Goal: Task Accomplishment & Management: Complete application form

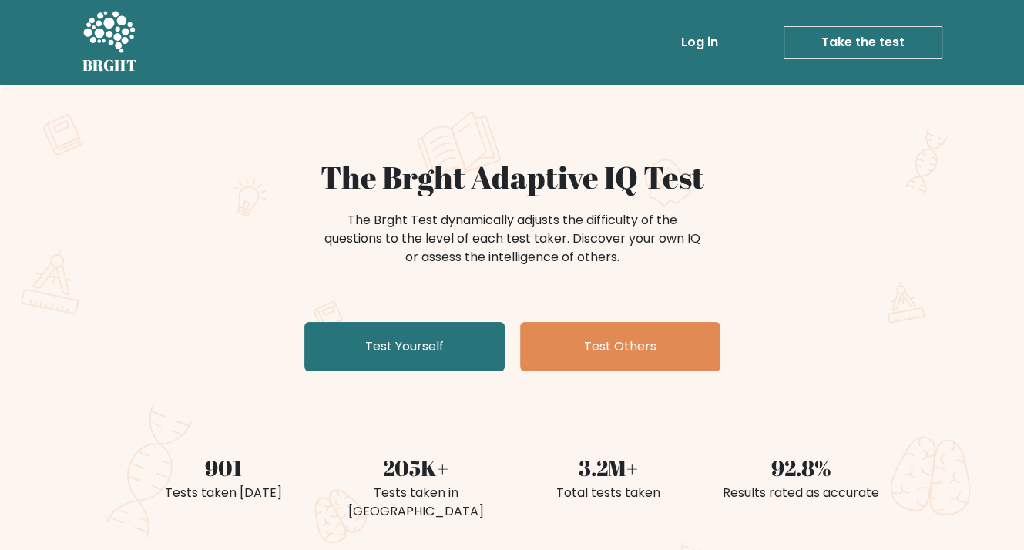
click at [842, 52] on link "Take the test" at bounding box center [863, 42] width 159 height 32
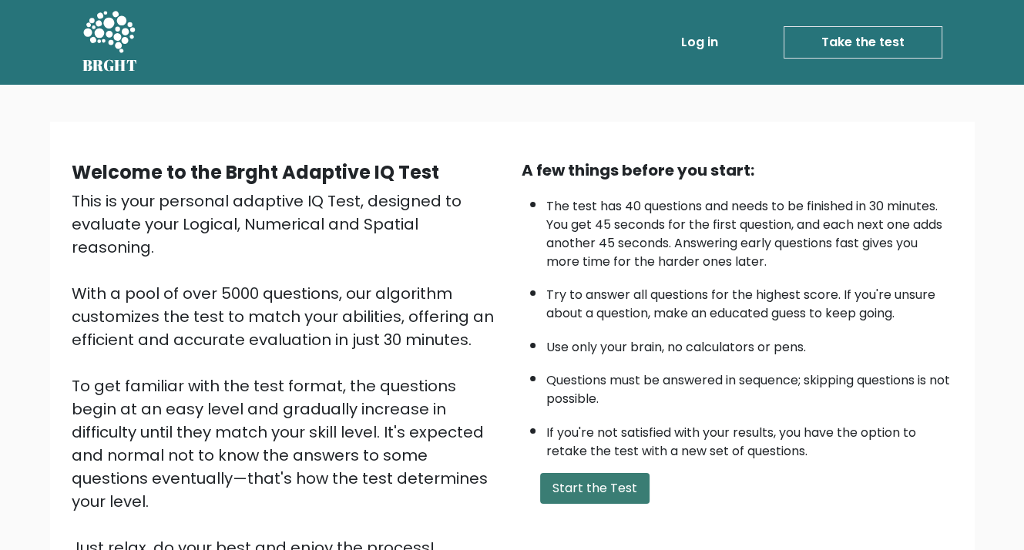
click at [615, 482] on button "Start the Test" at bounding box center [594, 488] width 109 height 31
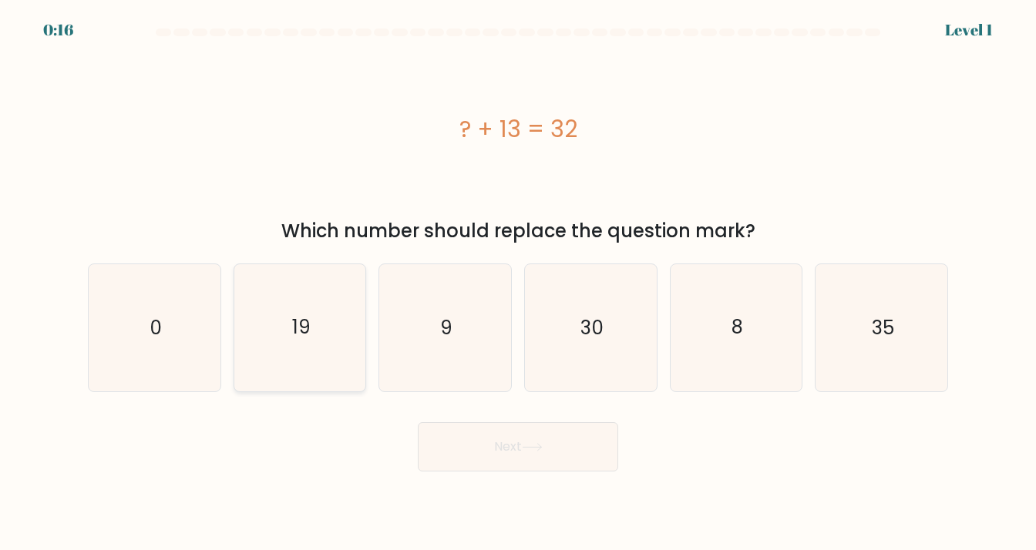
click at [275, 341] on icon "19" at bounding box center [300, 327] width 127 height 127
click at [518, 283] on input "b. 19" at bounding box center [518, 279] width 1 height 8
radio input "true"
click at [467, 443] on button "Next" at bounding box center [518, 446] width 200 height 49
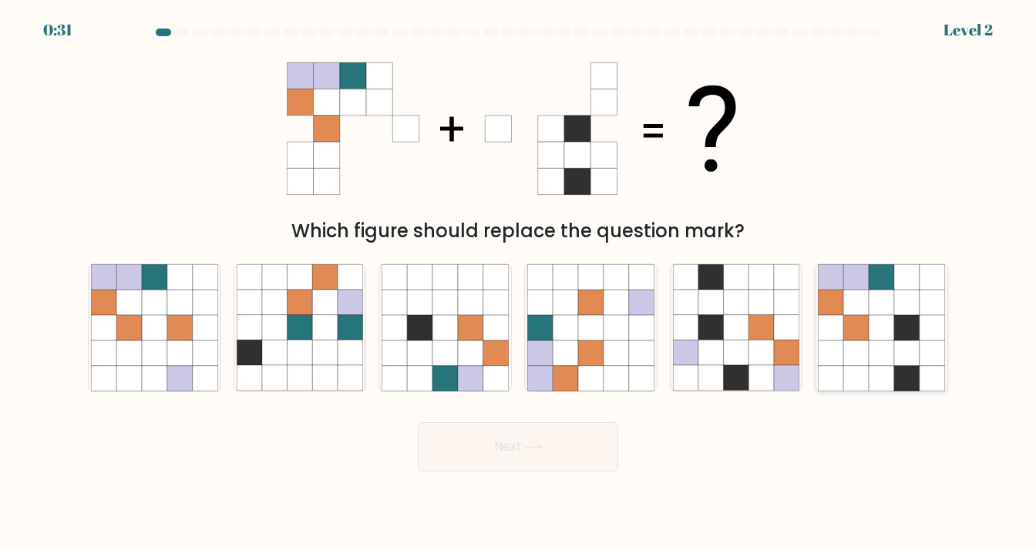
click at [891, 350] on icon at bounding box center [881, 353] width 25 height 25
click at [519, 283] on input "f." at bounding box center [518, 279] width 1 height 8
radio input "true"
click at [555, 468] on button "Next" at bounding box center [518, 446] width 200 height 49
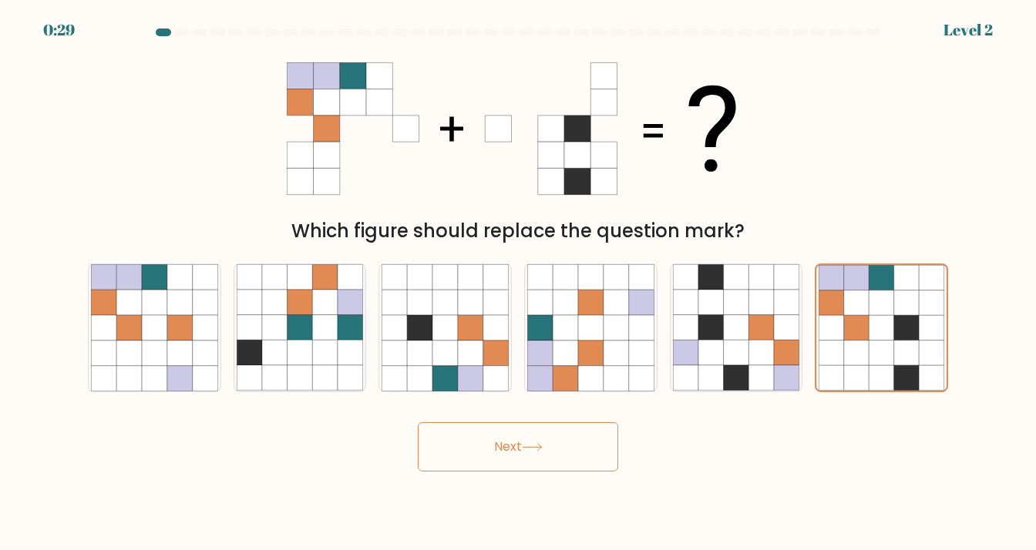
click at [555, 468] on button "Next" at bounding box center [518, 446] width 200 height 49
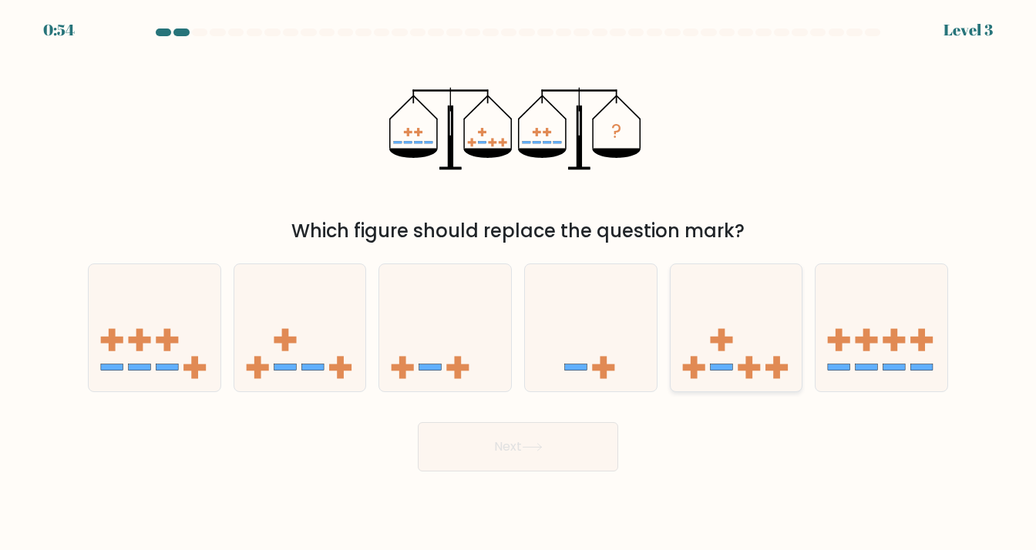
click at [728, 321] on icon at bounding box center [737, 328] width 132 height 109
click at [519, 283] on input "e." at bounding box center [518, 279] width 1 height 8
radio input "true"
click at [505, 439] on button "Next" at bounding box center [518, 446] width 200 height 49
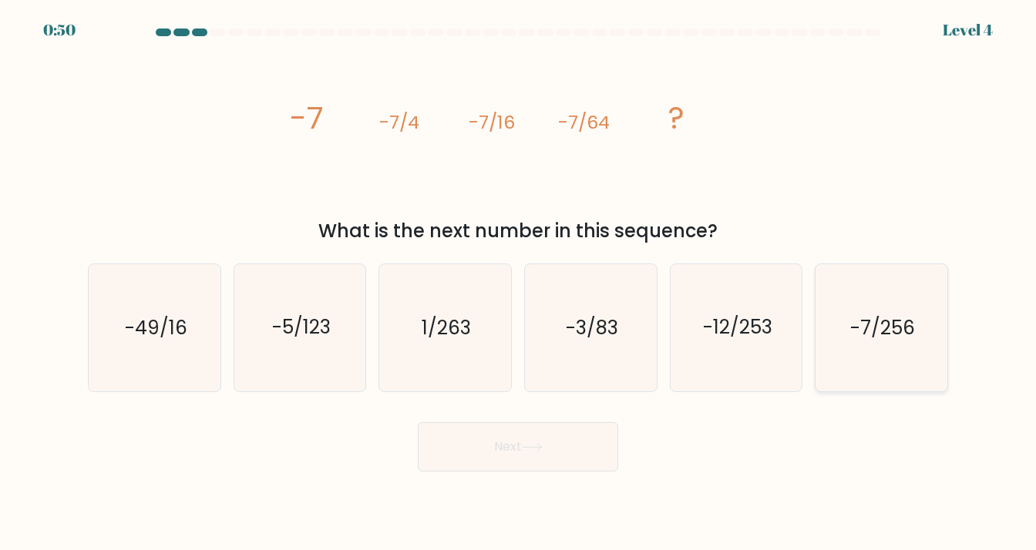
click at [863, 324] on text "-7/256" at bounding box center [882, 327] width 65 height 27
click at [519, 283] on input "f. -7/256" at bounding box center [518, 279] width 1 height 8
radio input "true"
click at [591, 442] on button "Next" at bounding box center [518, 446] width 200 height 49
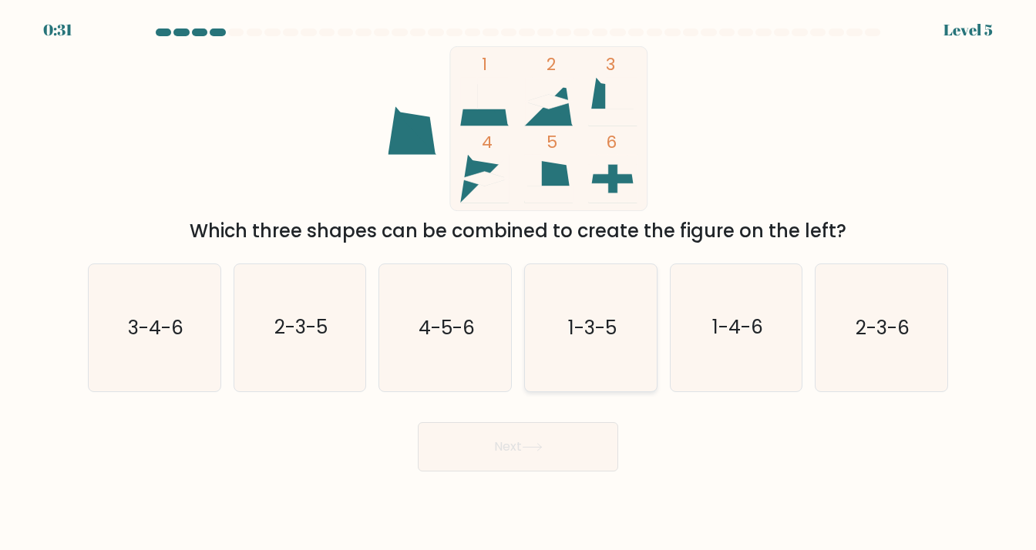
click at [580, 317] on text "1-3-5" at bounding box center [591, 327] width 49 height 27
click at [519, 283] on input "d. 1-3-5" at bounding box center [518, 279] width 1 height 8
radio input "true"
click at [547, 454] on button "Next" at bounding box center [518, 446] width 200 height 49
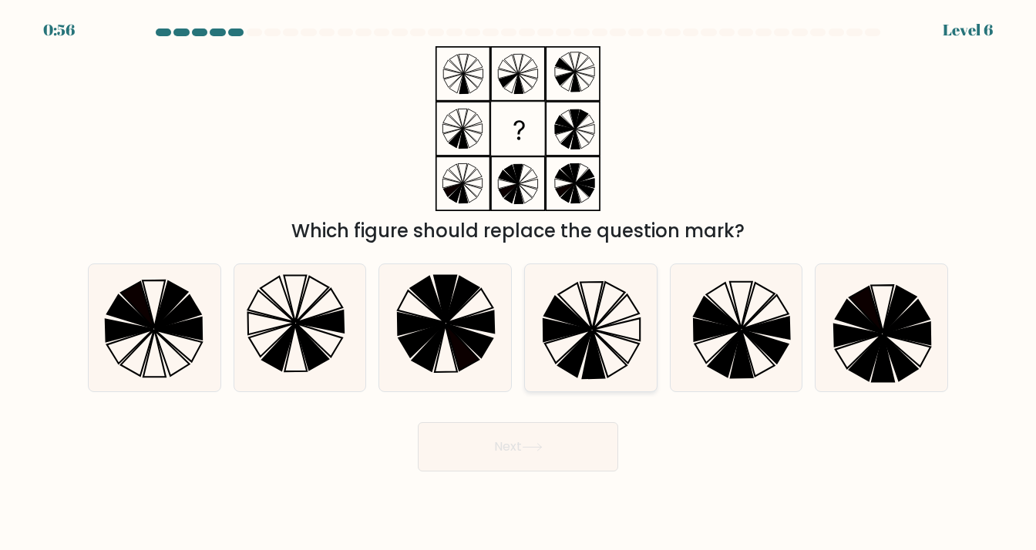
click at [559, 351] on icon at bounding box center [590, 327] width 127 height 127
click at [519, 283] on input "d." at bounding box center [518, 279] width 1 height 8
radio input "true"
click at [536, 435] on button "Next" at bounding box center [518, 446] width 200 height 49
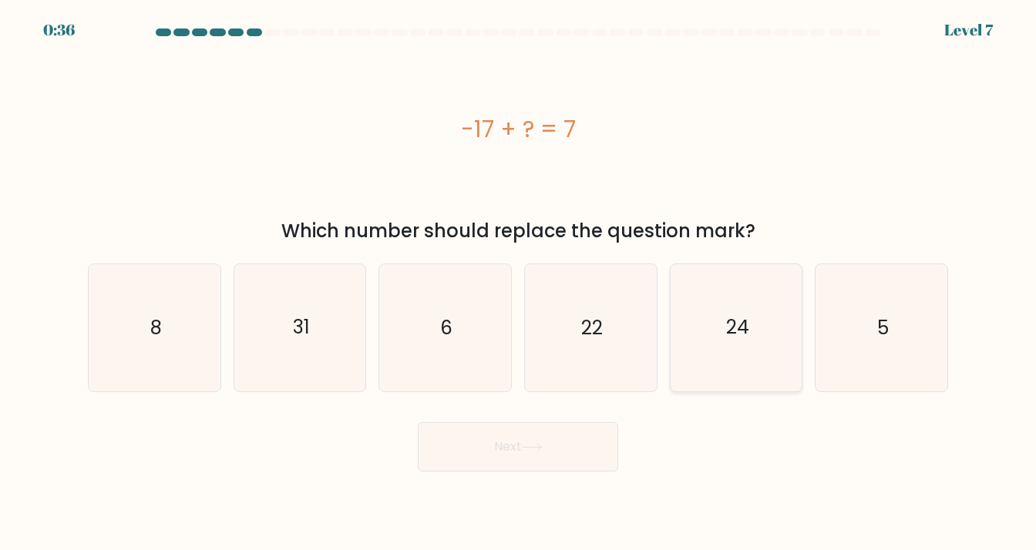
click at [768, 333] on icon "24" at bounding box center [736, 327] width 127 height 127
click at [519, 283] on input "e. 24" at bounding box center [518, 279] width 1 height 8
radio input "true"
click at [570, 443] on button "Next" at bounding box center [518, 446] width 200 height 49
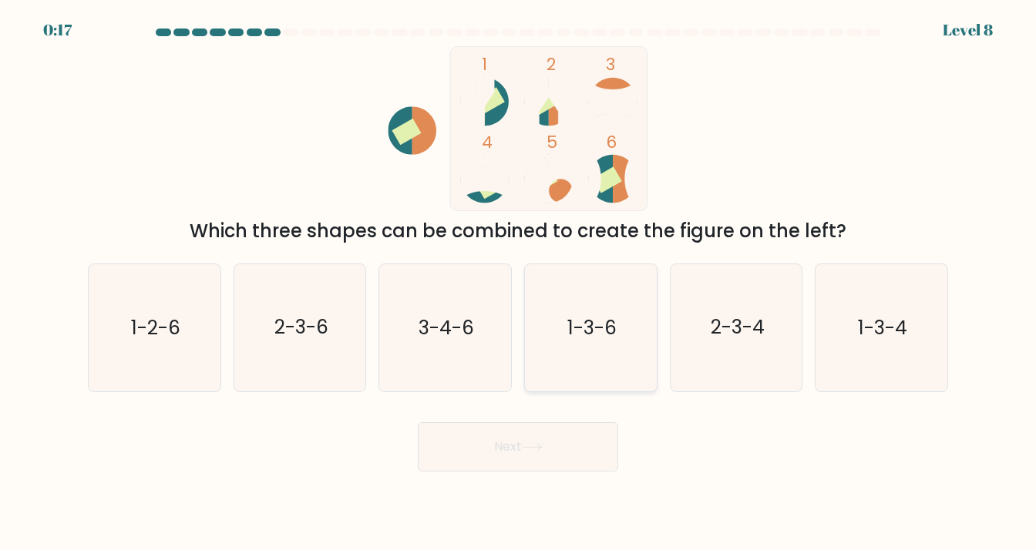
click at [580, 352] on icon "1-3-6" at bounding box center [590, 327] width 127 height 127
click at [519, 283] on input "d. 1-3-6" at bounding box center [518, 279] width 1 height 8
radio input "true"
click at [568, 437] on button "Next" at bounding box center [518, 446] width 200 height 49
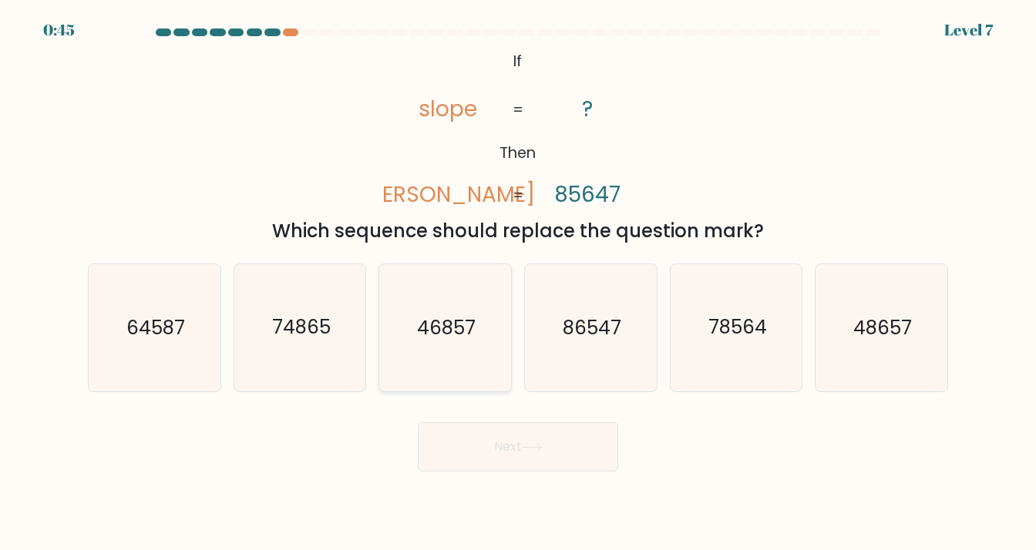
click at [493, 346] on icon "46857" at bounding box center [445, 327] width 127 height 127
click at [518, 283] on input "c. 46857" at bounding box center [518, 279] width 1 height 8
radio input "true"
click at [530, 446] on icon at bounding box center [532, 447] width 21 height 8
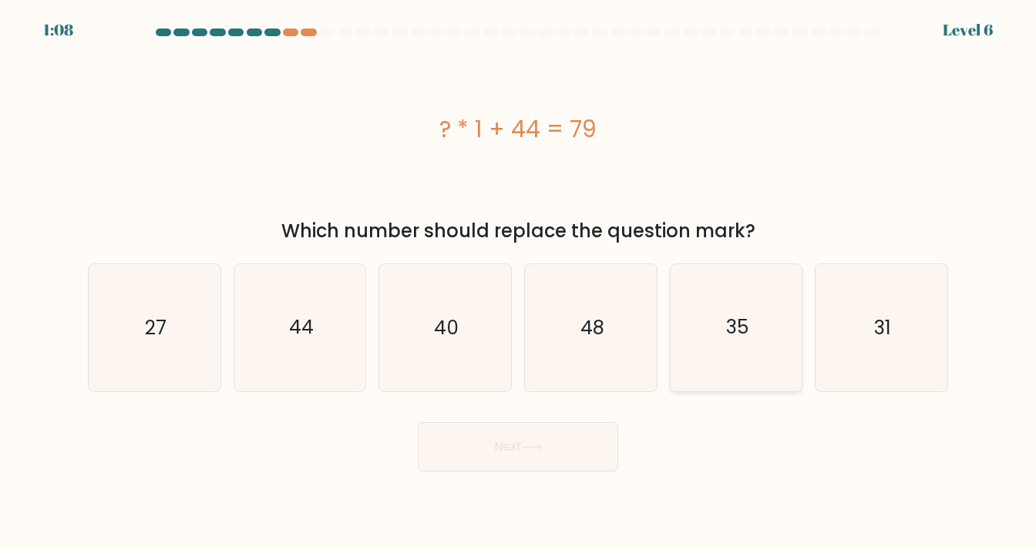
click at [758, 356] on icon "35" at bounding box center [736, 327] width 127 height 127
click at [519, 283] on input "e. 35" at bounding box center [518, 279] width 1 height 8
radio input "true"
click at [575, 458] on button "Next" at bounding box center [518, 446] width 200 height 49
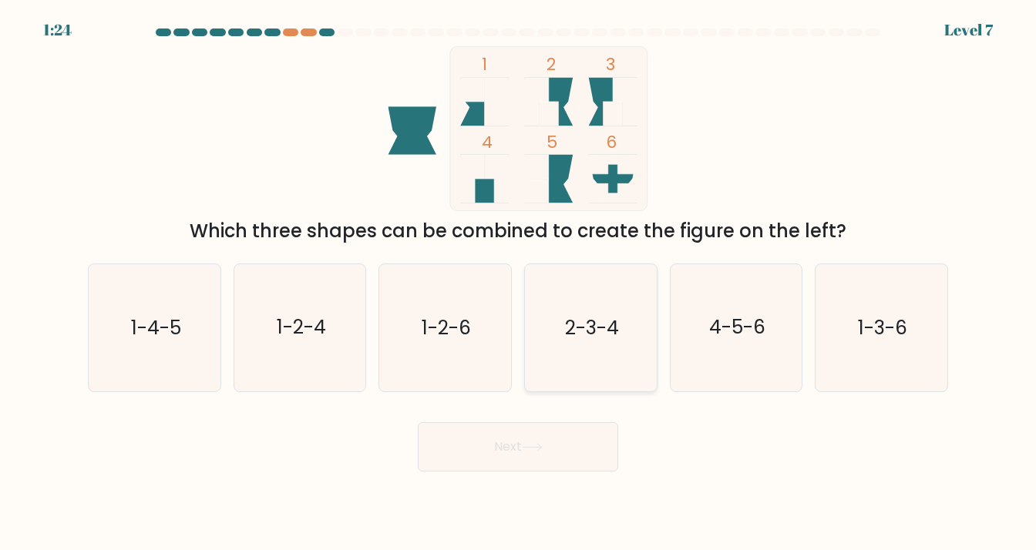
click at [565, 310] on icon "2-3-4" at bounding box center [590, 327] width 127 height 127
click at [519, 283] on input "d. 2-3-4" at bounding box center [518, 279] width 1 height 8
radio input "true"
click at [533, 491] on body "1:23 Level 7" at bounding box center [518, 275] width 1036 height 550
click at [536, 452] on button "Next" at bounding box center [518, 446] width 200 height 49
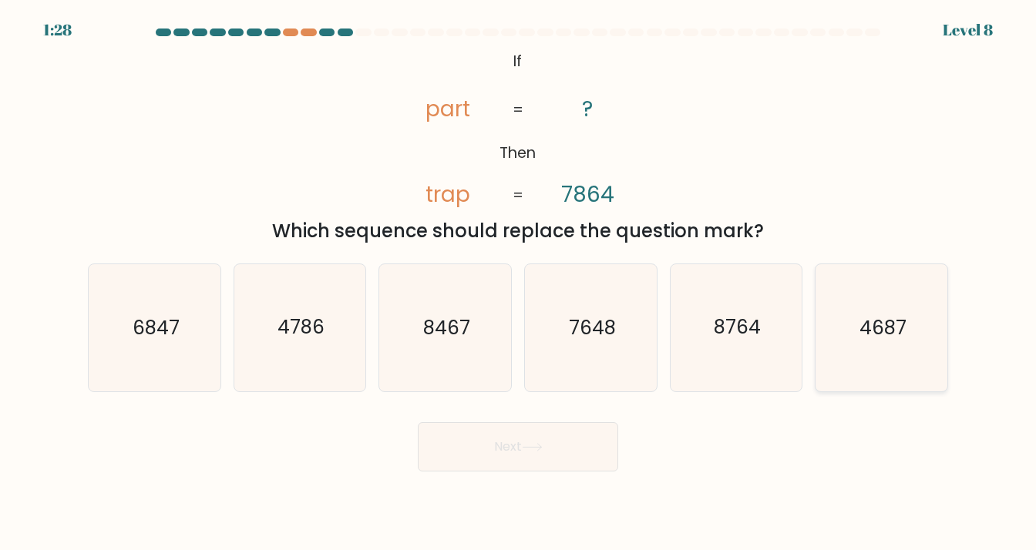
click at [897, 361] on icon "4687" at bounding box center [881, 327] width 127 height 127
click at [519, 283] on input "f. 4687" at bounding box center [518, 279] width 1 height 8
radio input "true"
click at [486, 451] on button "Next" at bounding box center [518, 446] width 200 height 49
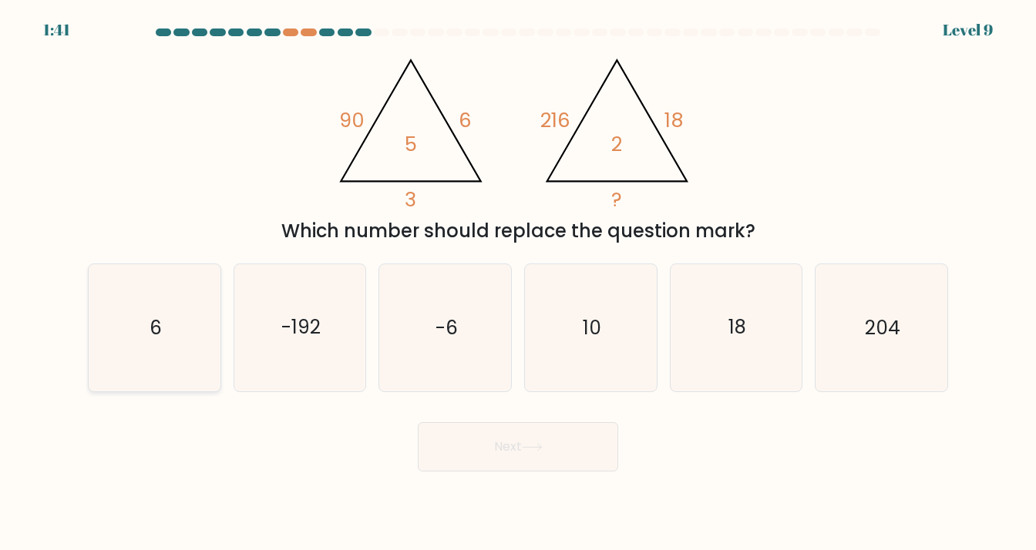
click at [187, 328] on icon "6" at bounding box center [154, 327] width 127 height 127
click at [518, 283] on input "a. 6" at bounding box center [518, 279] width 1 height 8
radio input "true"
click at [573, 456] on button "Next" at bounding box center [518, 446] width 200 height 49
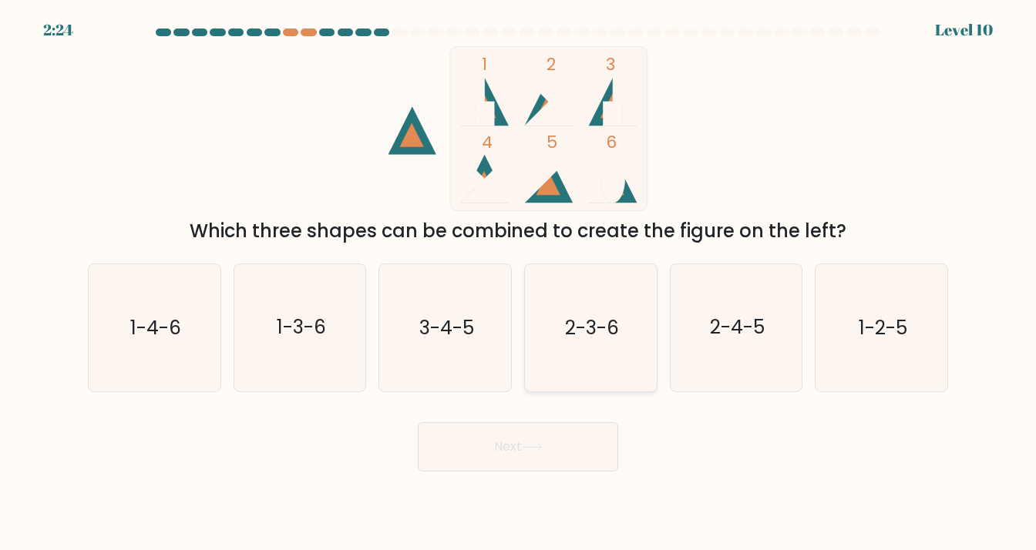
click at [588, 351] on icon "2-3-6" at bounding box center [590, 327] width 127 height 127
click at [519, 283] on input "d. 2-3-6" at bounding box center [518, 279] width 1 height 8
radio input "true"
click at [566, 421] on div "Next" at bounding box center [518, 441] width 879 height 61
click at [564, 429] on button "Next" at bounding box center [518, 446] width 200 height 49
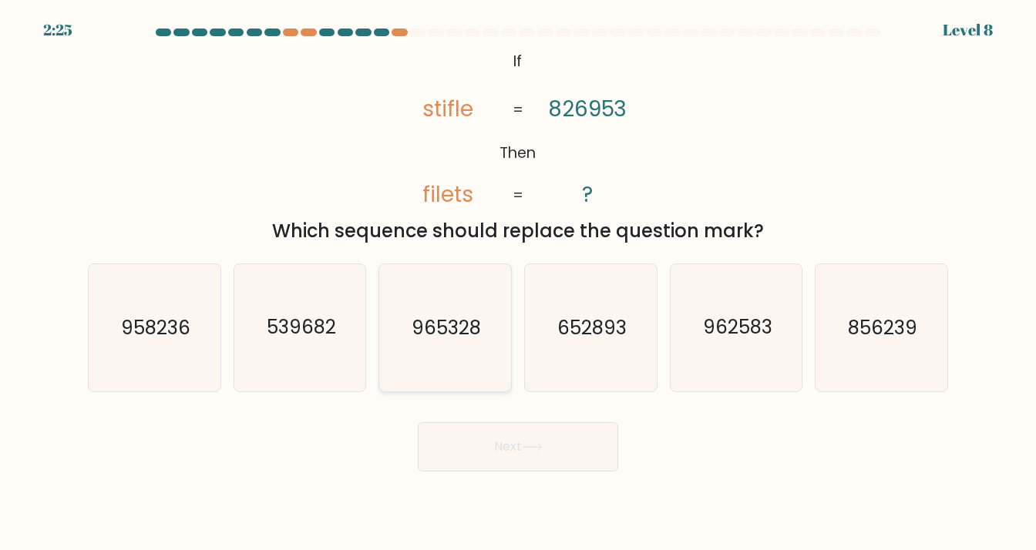
click at [457, 338] on text "965328" at bounding box center [446, 327] width 69 height 27
click at [518, 283] on input "c. 965328" at bounding box center [518, 279] width 1 height 8
radio input "true"
click at [483, 439] on button "Next" at bounding box center [518, 446] width 200 height 49
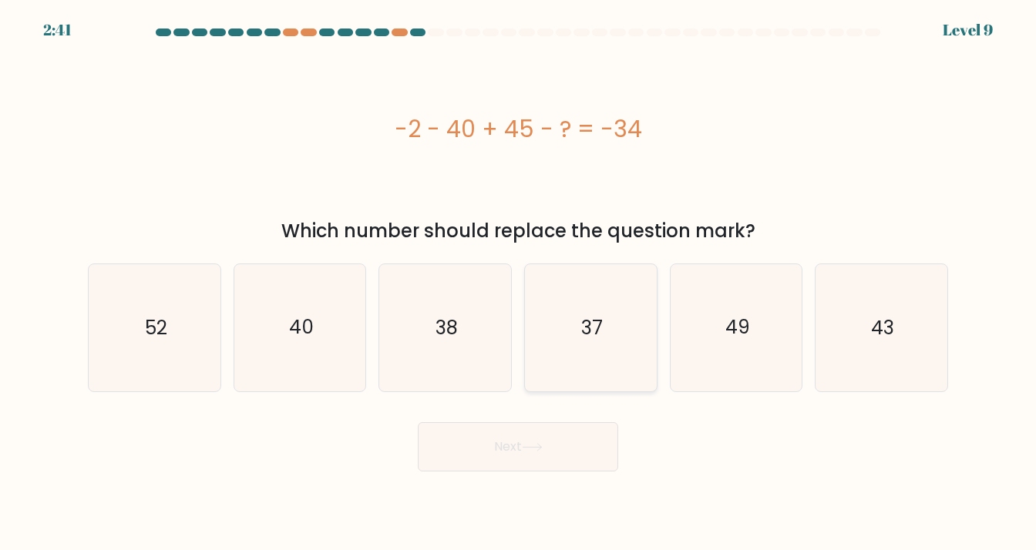
drag, startPoint x: 639, startPoint y: 343, endPoint x: 625, endPoint y: 370, distance: 30.3
click at [639, 343] on icon "37" at bounding box center [590, 327] width 127 height 127
click at [519, 283] on input "d. 37" at bounding box center [518, 279] width 1 height 8
radio input "true"
click at [593, 437] on button "Next" at bounding box center [518, 446] width 200 height 49
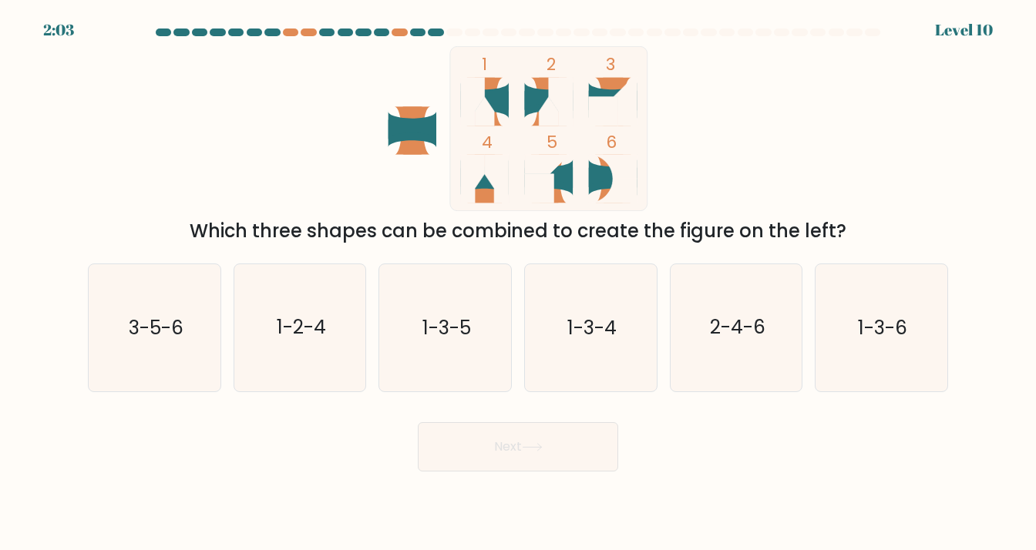
drag, startPoint x: 482, startPoint y: 346, endPoint x: 515, endPoint y: 411, distance: 72.7
click at [482, 346] on icon "1-3-5" at bounding box center [445, 327] width 127 height 127
click at [518, 283] on input "c. 1-3-5" at bounding box center [518, 279] width 1 height 8
radio input "true"
click at [553, 490] on body "2:03 Level 10" at bounding box center [518, 275] width 1036 height 550
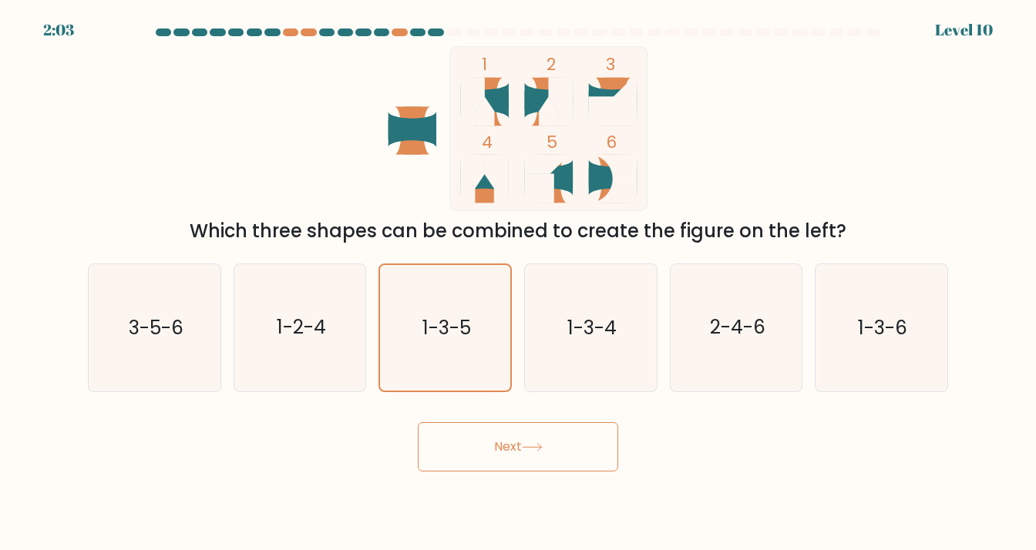
click at [542, 468] on button "Next" at bounding box center [518, 446] width 200 height 49
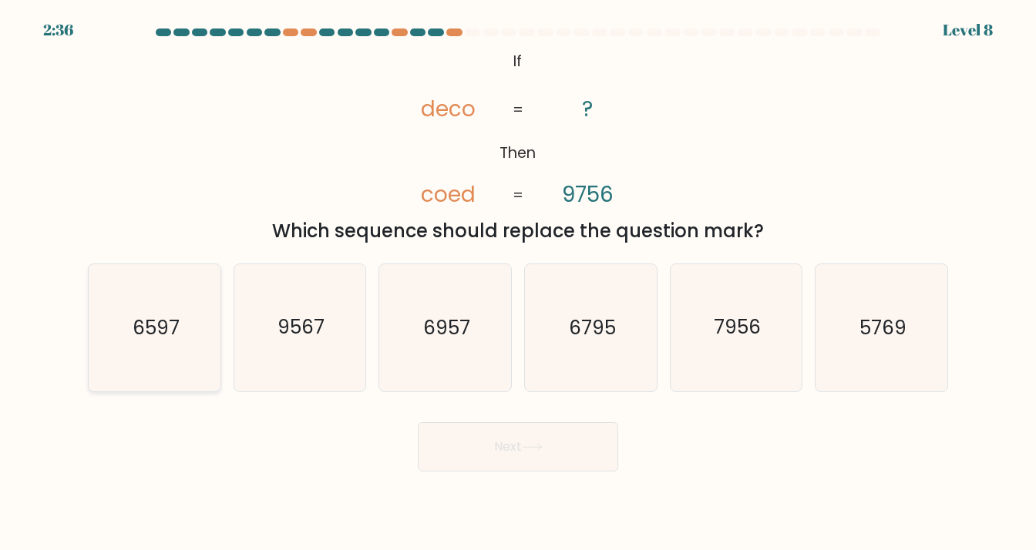
click at [173, 351] on icon "6597" at bounding box center [154, 327] width 127 height 127
click at [518, 283] on input "a. 6597" at bounding box center [518, 279] width 1 height 8
radio input "true"
click at [513, 441] on button "Next" at bounding box center [518, 446] width 200 height 49
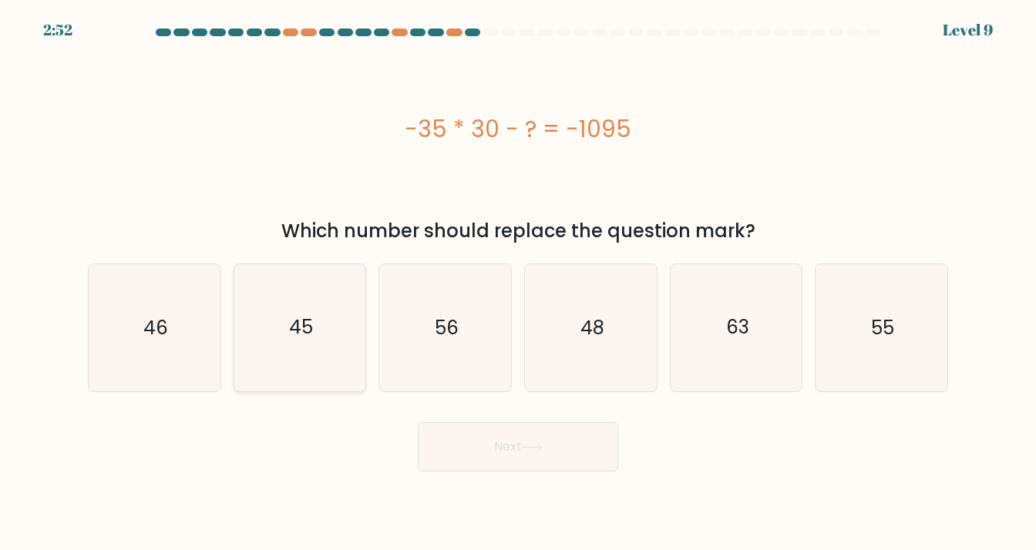
drag, startPoint x: 299, startPoint y: 335, endPoint x: 302, endPoint y: 343, distance: 8.3
click at [299, 335] on text "45" at bounding box center [301, 327] width 24 height 27
click at [518, 283] on input "b. 45" at bounding box center [518, 279] width 1 height 8
radio input "true"
click at [299, 337] on text "45" at bounding box center [301, 327] width 24 height 27
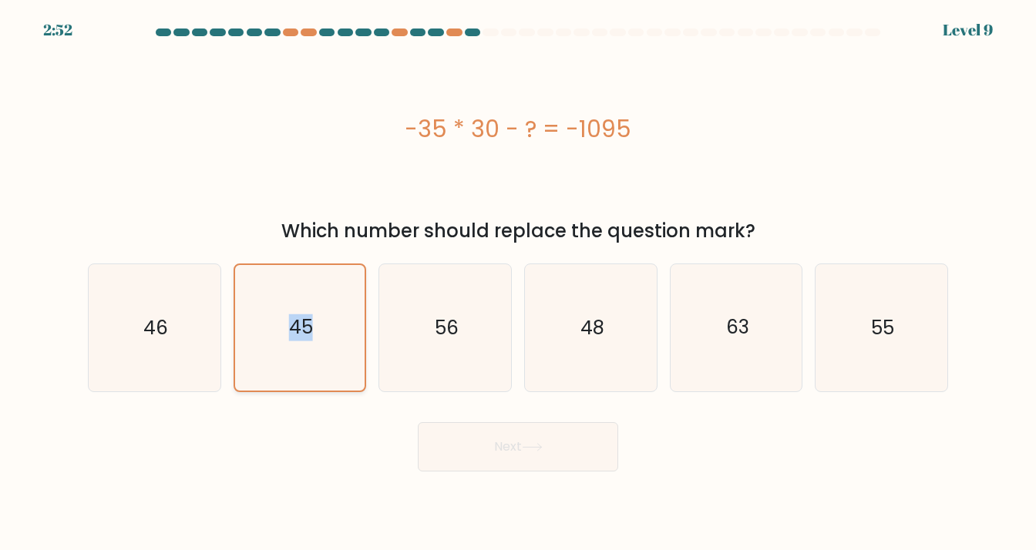
click at [518, 283] on input "b. 45" at bounding box center [518, 279] width 1 height 8
click at [499, 427] on button "Next" at bounding box center [518, 446] width 200 height 49
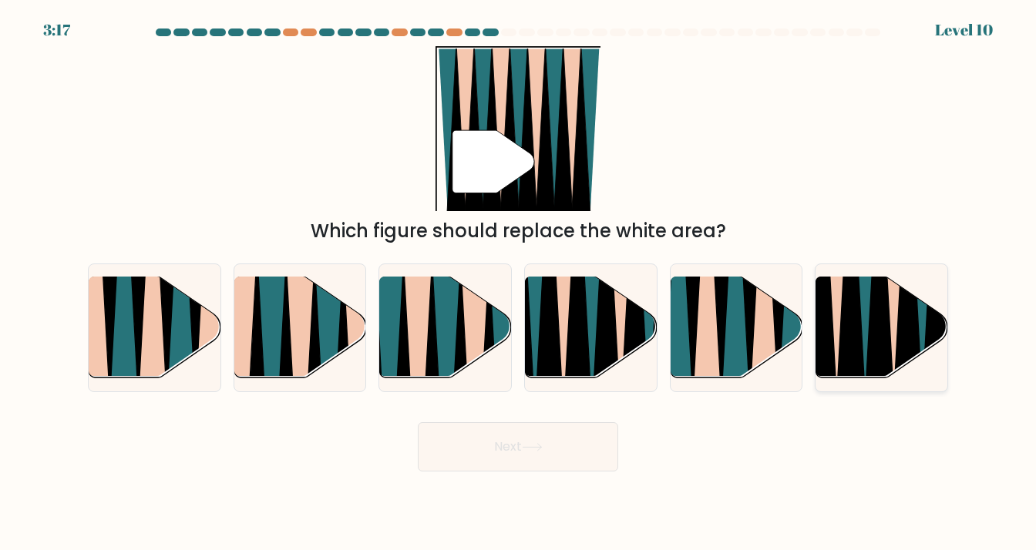
click at [846, 323] on icon at bounding box center [851, 278] width 30 height 264
click at [519, 283] on input "f." at bounding box center [518, 279] width 1 height 8
radio input "true"
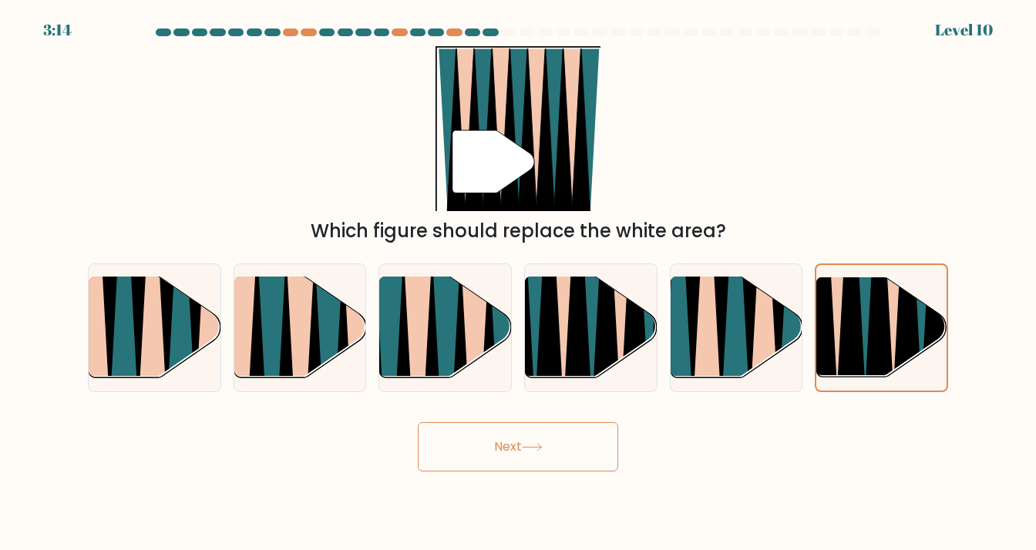
drag, startPoint x: 847, startPoint y: 323, endPoint x: 704, endPoint y: 243, distance: 163.6
click at [654, 240] on form at bounding box center [518, 250] width 1036 height 443
click at [829, 193] on div "" Which figure should replace the white area?" at bounding box center [518, 145] width 879 height 199
click at [529, 442] on button "Next" at bounding box center [518, 446] width 200 height 49
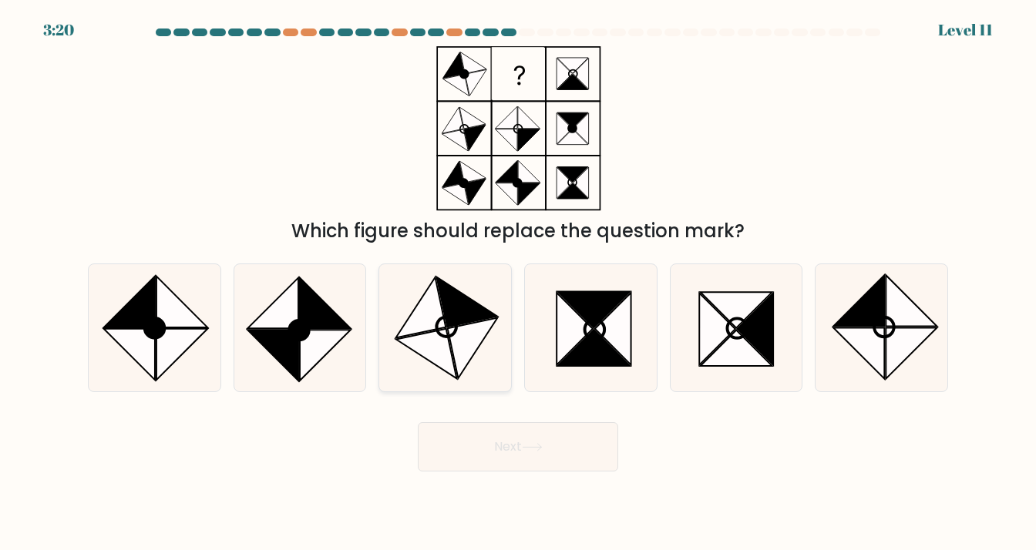
click at [435, 312] on icon at bounding box center [421, 307] width 50 height 60
click at [518, 283] on input "c." at bounding box center [518, 279] width 1 height 8
radio input "true"
click at [552, 447] on button "Next" at bounding box center [518, 446] width 200 height 49
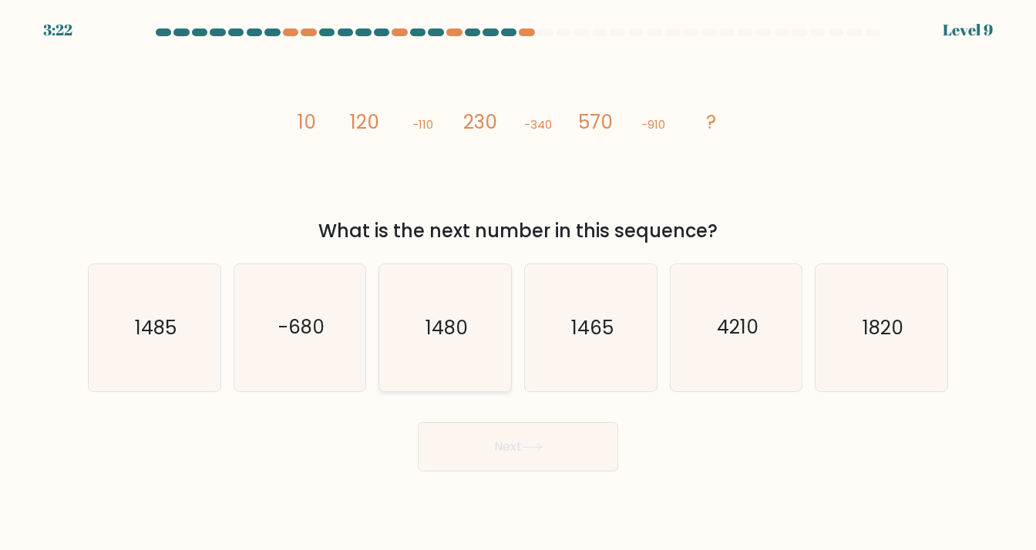
click at [399, 325] on icon "1480" at bounding box center [445, 327] width 127 height 127
click at [518, 283] on input "c. 1480" at bounding box center [518, 279] width 1 height 8
radio input "true"
click at [490, 435] on button "Next" at bounding box center [518, 446] width 200 height 49
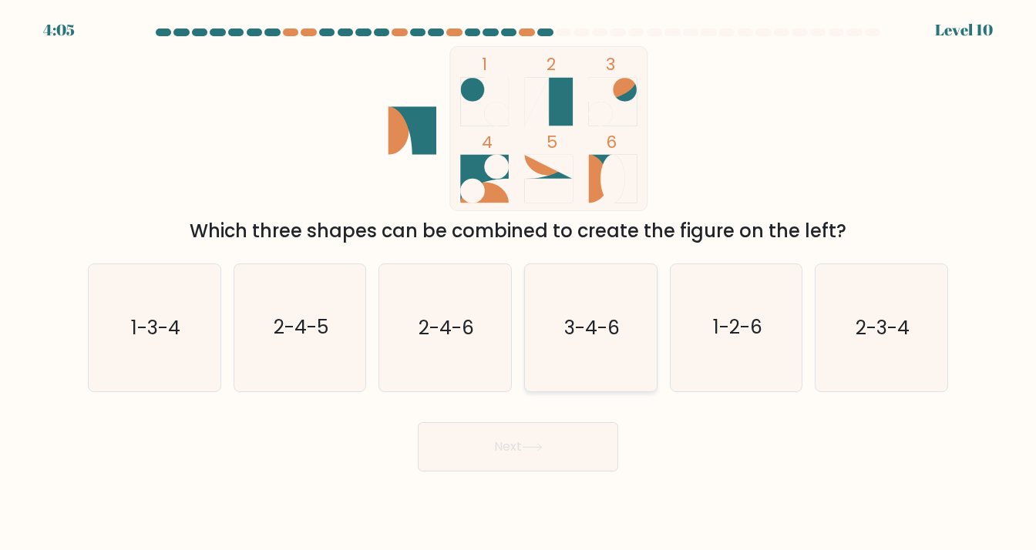
click at [556, 294] on icon "3-4-6" at bounding box center [590, 327] width 127 height 127
click at [519, 283] on input "d. 3-4-6" at bounding box center [518, 279] width 1 height 8
radio input "true"
click at [296, 380] on icon "2-4-5" at bounding box center [300, 327] width 127 height 127
click at [518, 283] on input "b. 2-4-5" at bounding box center [518, 279] width 1 height 8
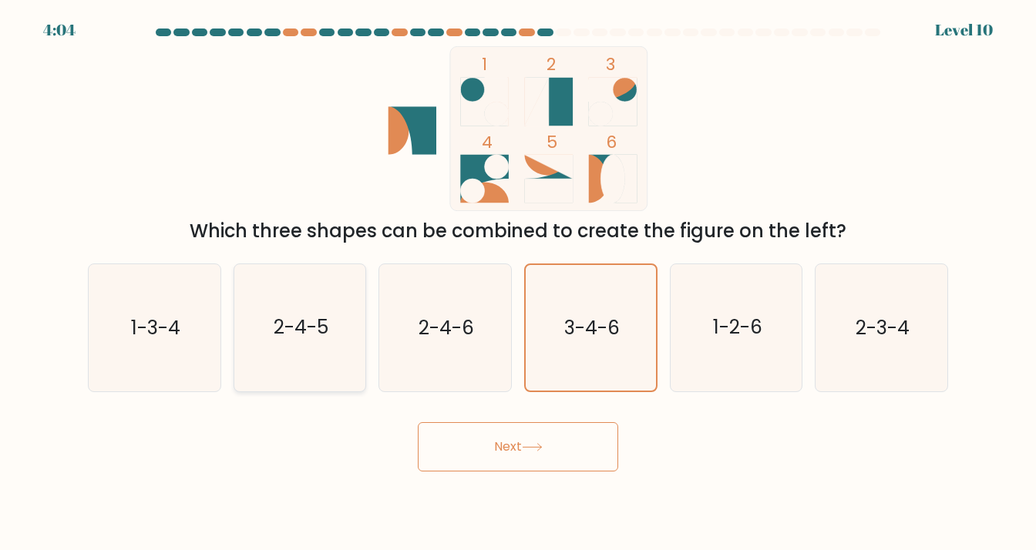
radio input "true"
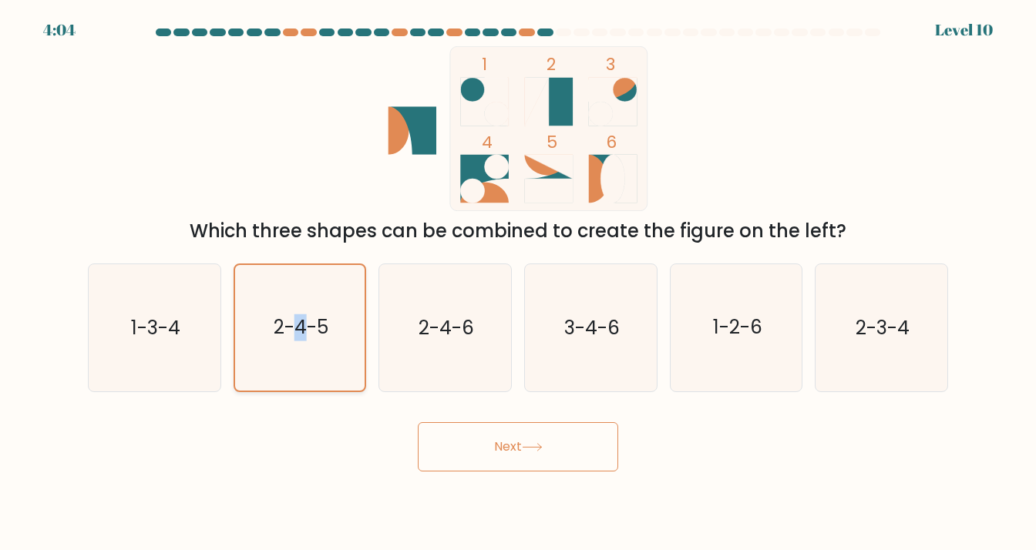
drag, startPoint x: 296, startPoint y: 380, endPoint x: 308, endPoint y: 384, distance: 12.2
click at [296, 380] on icon "2-4-5" at bounding box center [300, 328] width 126 height 126
click at [518, 283] on input "b. 2-4-5" at bounding box center [518, 279] width 1 height 8
click at [444, 433] on button "Next" at bounding box center [518, 446] width 200 height 49
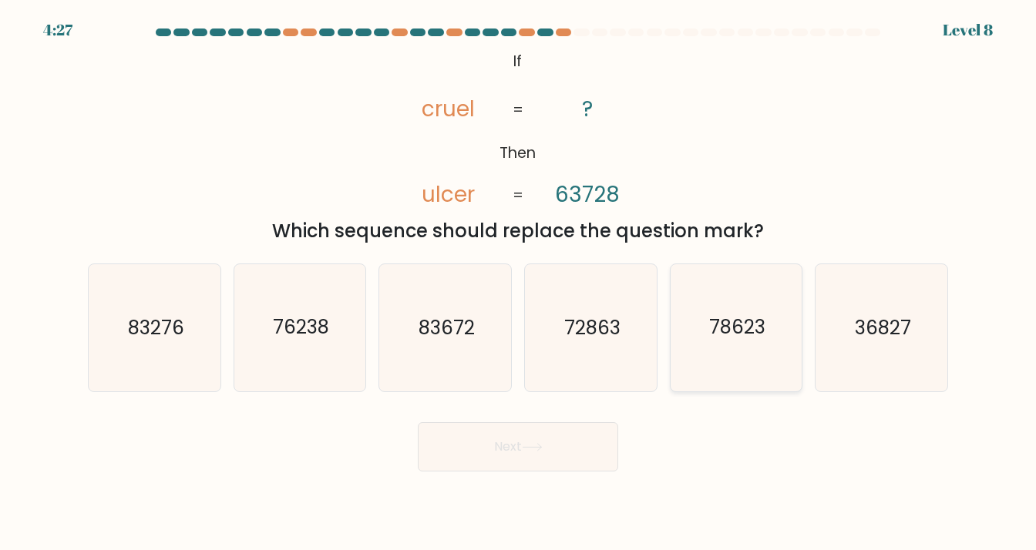
click at [718, 331] on text "78623" at bounding box center [737, 327] width 56 height 27
click at [519, 283] on input "e. 78623" at bounding box center [518, 279] width 1 height 8
radio input "true"
click at [618, 445] on div "Next" at bounding box center [518, 441] width 879 height 61
click at [616, 445] on button "Next" at bounding box center [518, 446] width 200 height 49
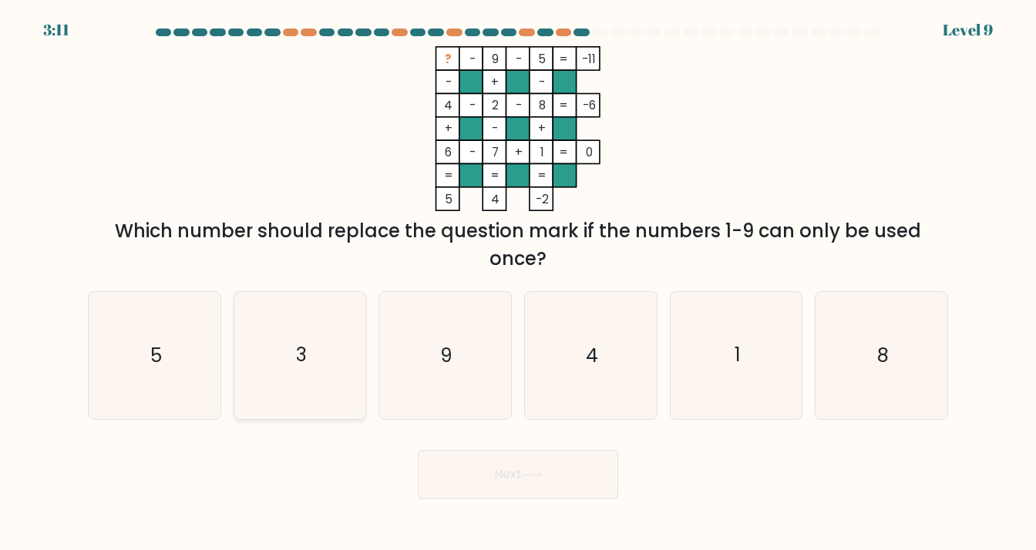
click at [313, 358] on icon "3" at bounding box center [300, 355] width 127 height 127
click at [518, 283] on input "b. 3" at bounding box center [518, 279] width 1 height 8
radio input "true"
click at [517, 476] on button "Next" at bounding box center [518, 474] width 200 height 49
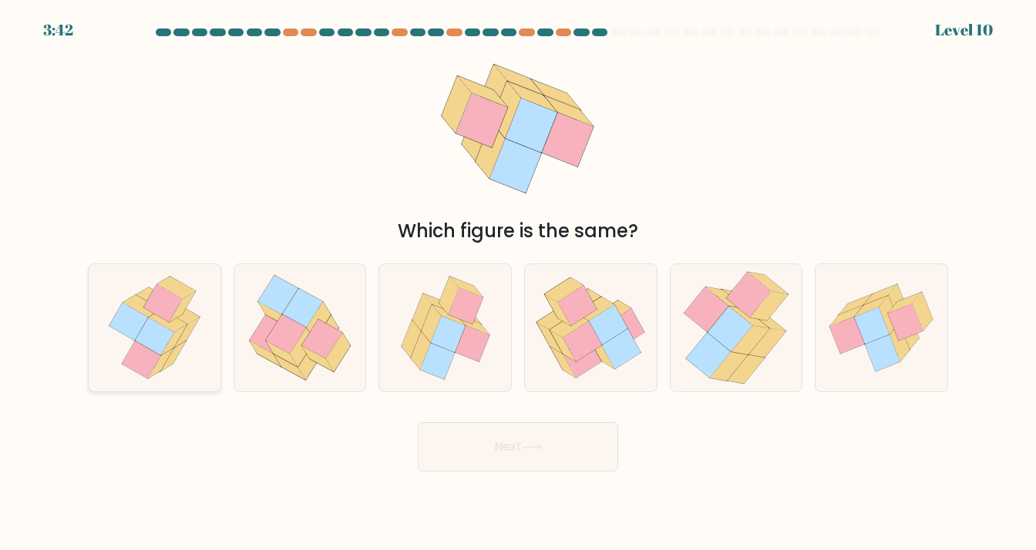
click at [192, 341] on icon at bounding box center [154, 327] width 109 height 127
click at [518, 283] on input "a." at bounding box center [518, 279] width 1 height 8
radio input "true"
click at [493, 412] on div "Next" at bounding box center [518, 441] width 879 height 61
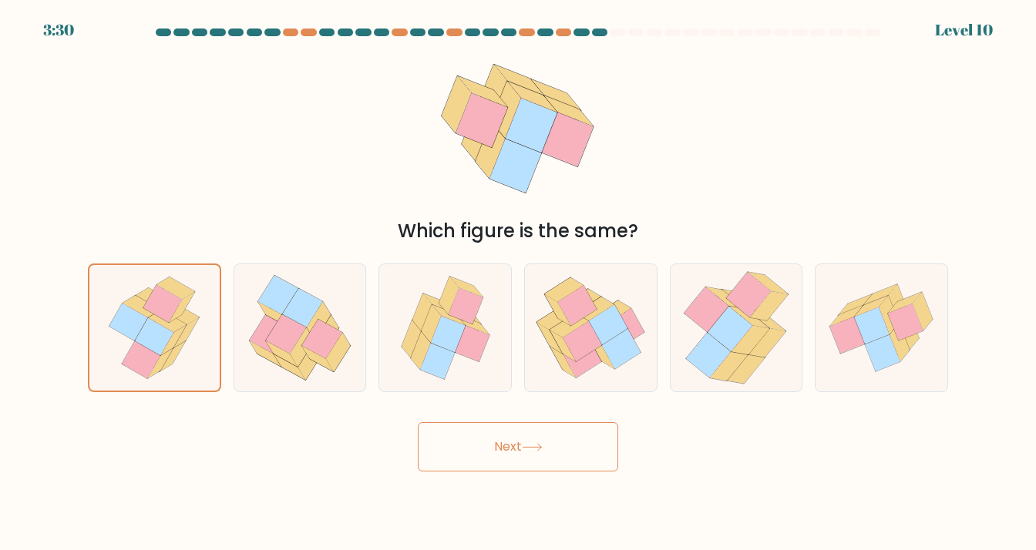
click at [554, 443] on button "Next" at bounding box center [518, 446] width 200 height 49
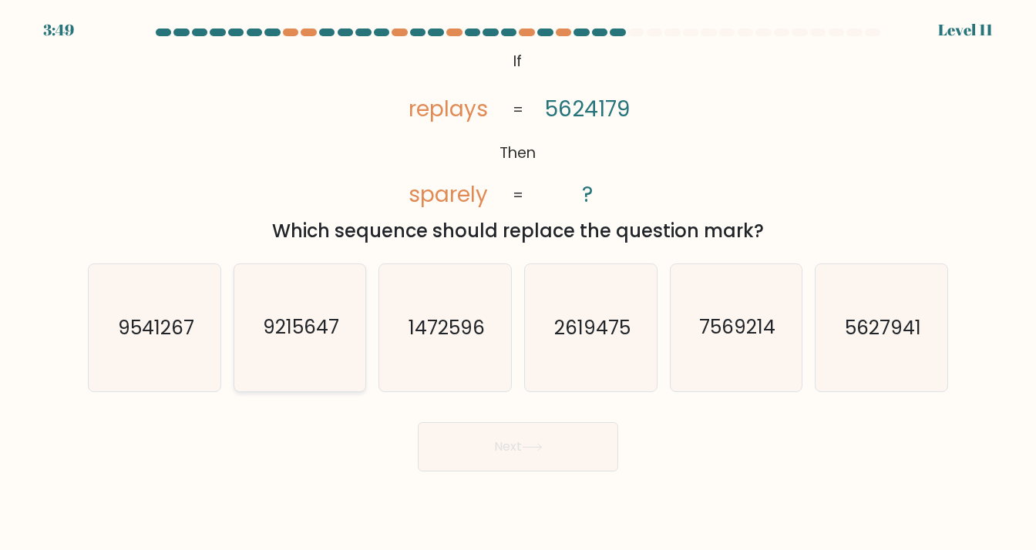
click at [287, 352] on icon "9215647" at bounding box center [300, 327] width 127 height 127
click at [518, 283] on input "b. 9215647" at bounding box center [518, 279] width 1 height 8
radio input "true"
click at [287, 352] on icon "9215647" at bounding box center [300, 328] width 126 height 126
click at [518, 283] on input "b. 9215647" at bounding box center [518, 279] width 1 height 8
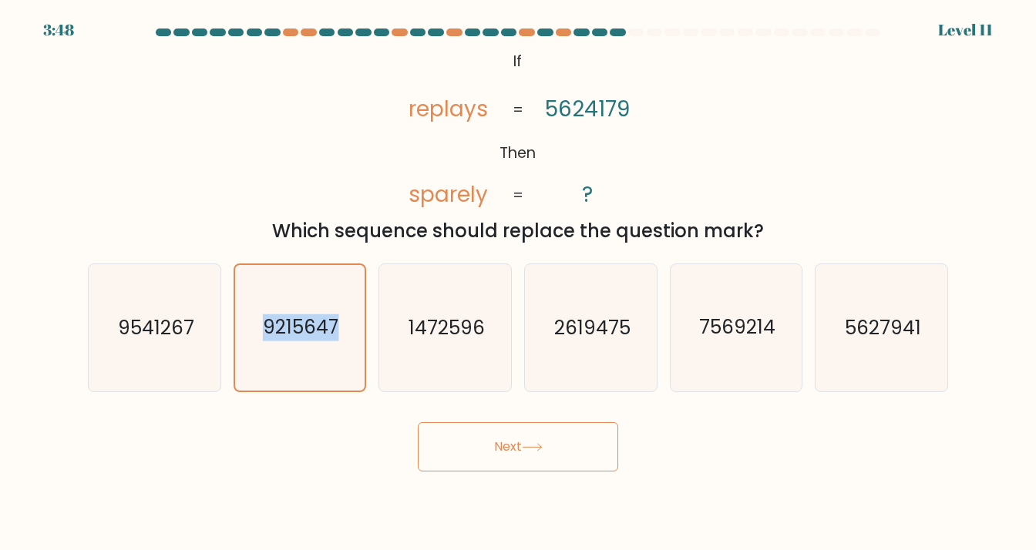
click at [547, 460] on button "Next" at bounding box center [518, 446] width 200 height 49
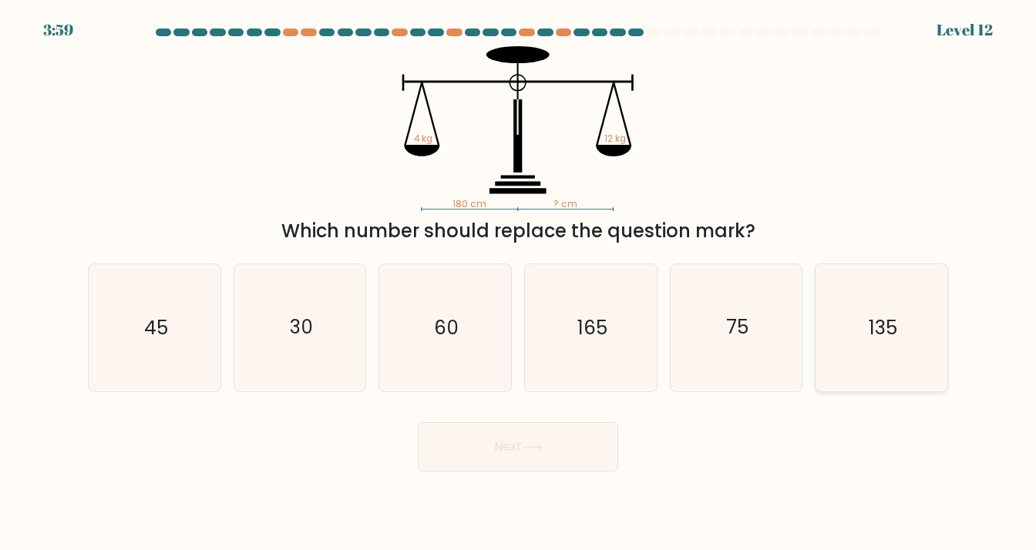
click at [882, 330] on text "135" at bounding box center [883, 327] width 29 height 27
click at [519, 283] on input "f. 135" at bounding box center [518, 279] width 1 height 8
radio input "true"
click at [481, 447] on button "Next" at bounding box center [518, 446] width 200 height 49
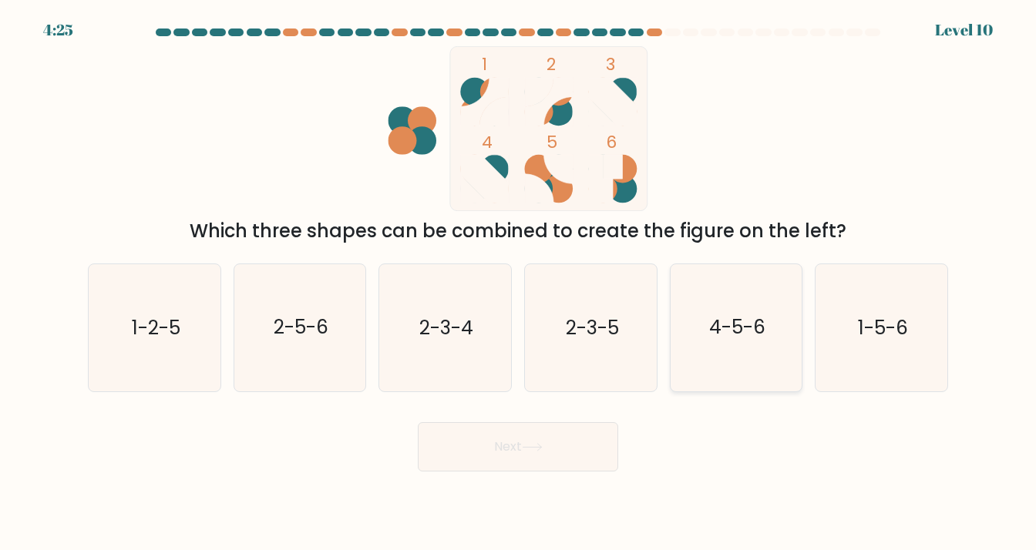
click at [693, 338] on icon "4-5-6" at bounding box center [736, 327] width 127 height 127
click at [519, 283] on input "e. 4-5-6" at bounding box center [518, 279] width 1 height 8
radio input "true"
click at [549, 439] on button "Next" at bounding box center [518, 446] width 200 height 49
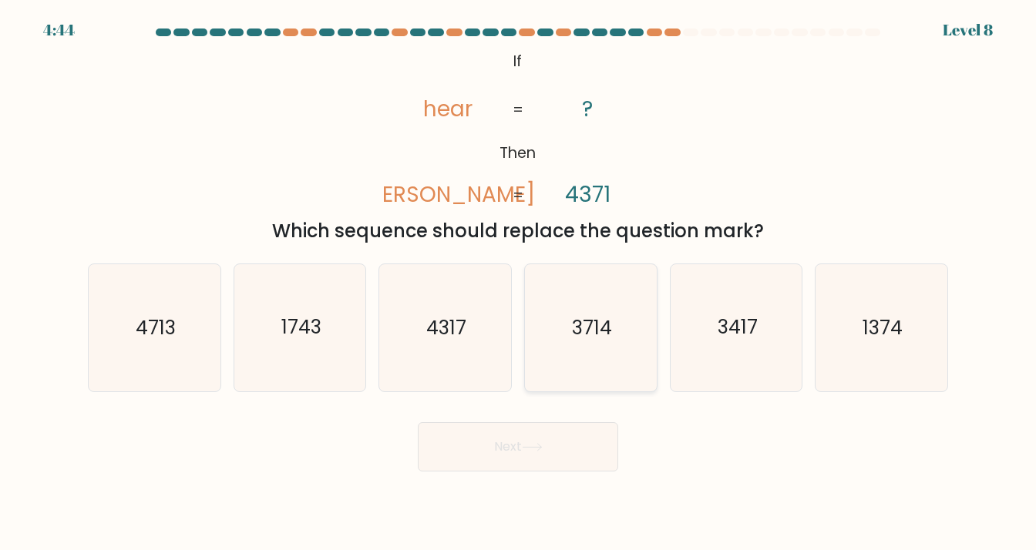
click at [580, 340] on text "3714" at bounding box center [592, 327] width 40 height 27
click at [519, 283] on input "d. 3714" at bounding box center [518, 279] width 1 height 8
radio input "true"
click at [558, 435] on button "Next" at bounding box center [518, 446] width 200 height 49
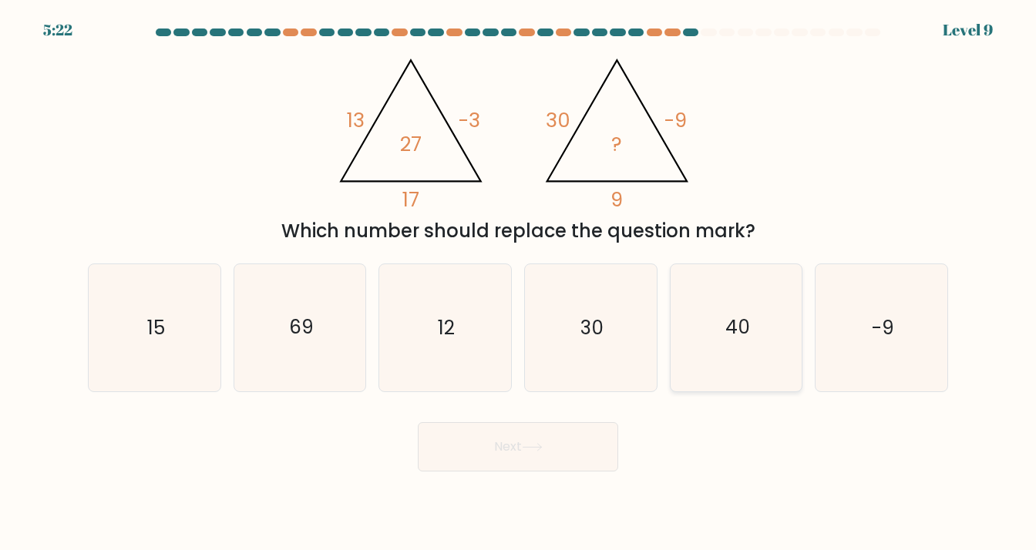
click at [709, 341] on icon "40" at bounding box center [736, 327] width 127 height 127
click at [519, 283] on input "e. 40" at bounding box center [518, 279] width 1 height 8
radio input "true"
click at [601, 439] on button "Next" at bounding box center [518, 446] width 200 height 49
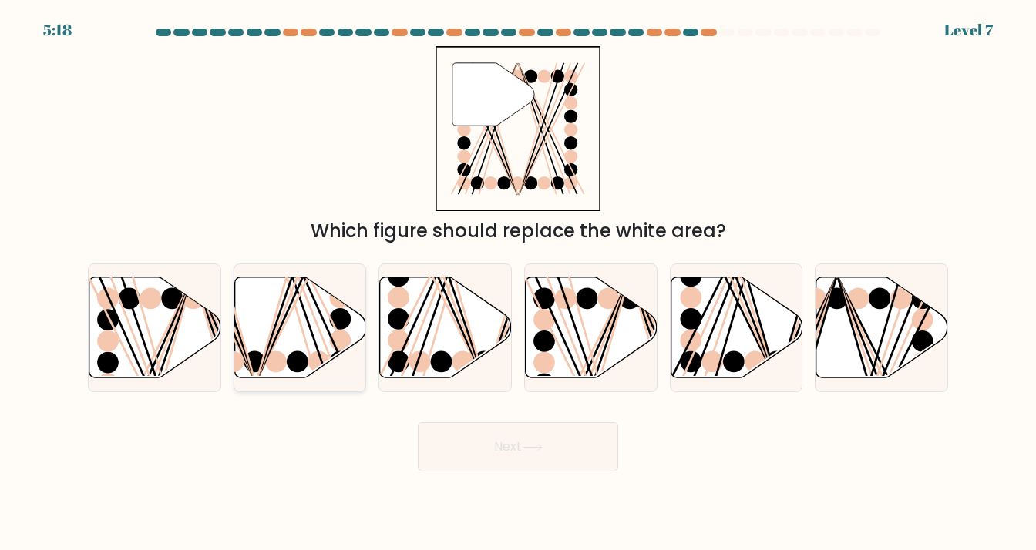
click at [284, 318] on line at bounding box center [304, 275] width 95 height 212
click at [518, 283] on input "b." at bounding box center [518, 279] width 1 height 8
radio input "true"
click at [452, 430] on button "Next" at bounding box center [518, 446] width 200 height 49
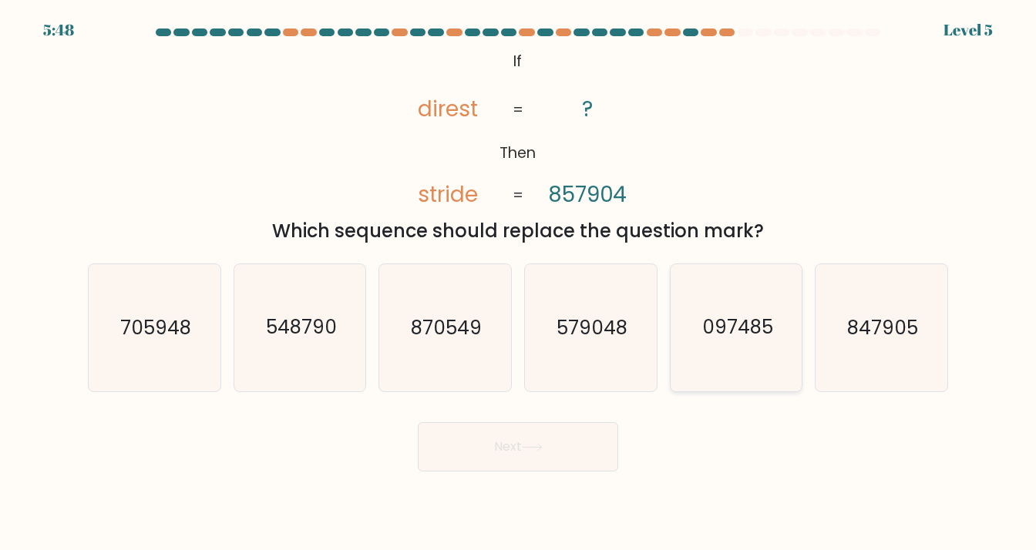
click at [710, 344] on icon "097485" at bounding box center [736, 327] width 127 height 127
click at [519, 283] on input "e. 097485" at bounding box center [518, 279] width 1 height 8
radio input "true"
click at [536, 452] on button "Next" at bounding box center [518, 446] width 200 height 49
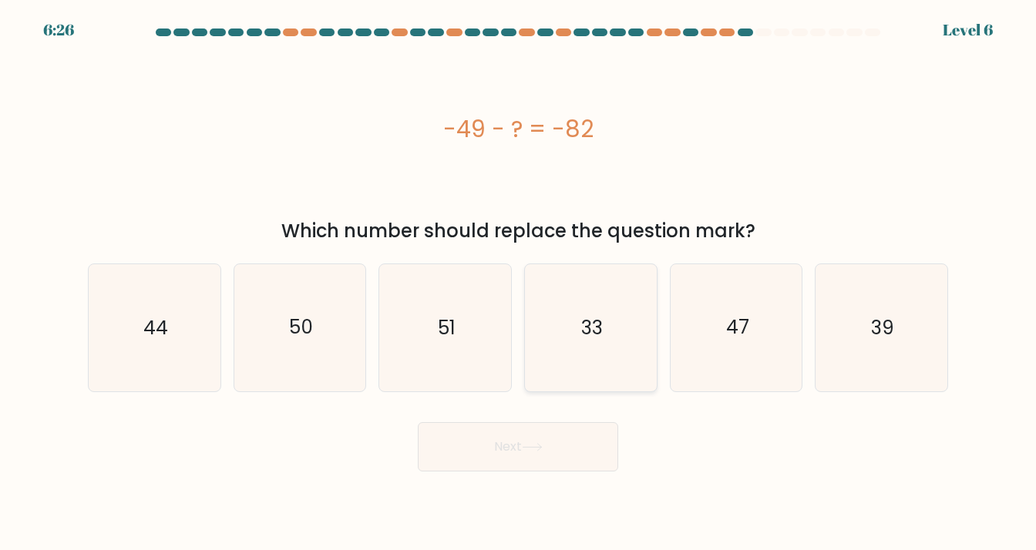
click at [596, 347] on icon "33" at bounding box center [590, 327] width 127 height 127
click at [519, 283] on input "d. 33" at bounding box center [518, 279] width 1 height 8
radio input "true"
click at [567, 432] on button "Next" at bounding box center [518, 446] width 200 height 49
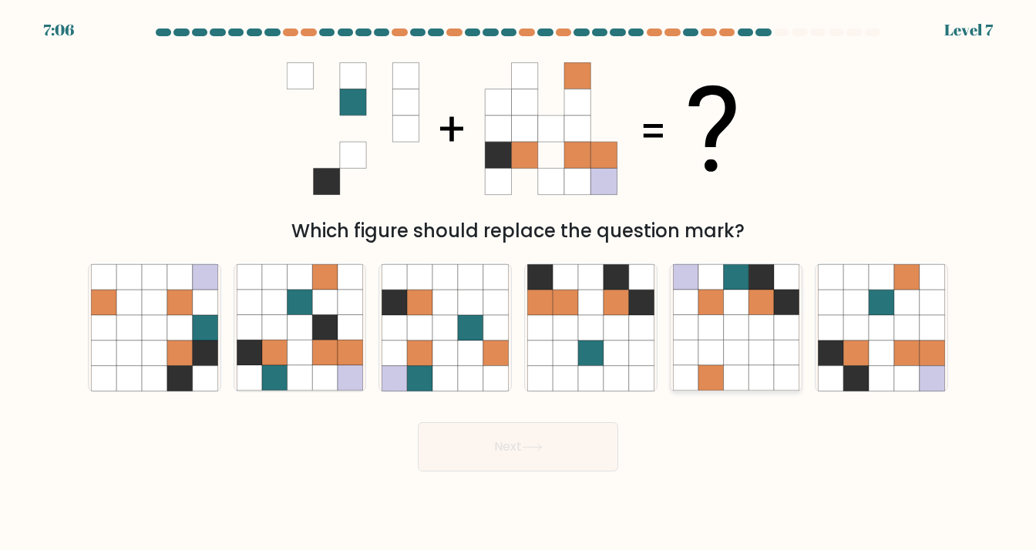
click at [782, 330] on icon at bounding box center [786, 327] width 25 height 25
click at [519, 283] on input "e." at bounding box center [518, 279] width 1 height 8
radio input "true"
click at [294, 334] on icon at bounding box center [299, 327] width 25 height 25
click at [518, 283] on input "b." at bounding box center [518, 279] width 1 height 8
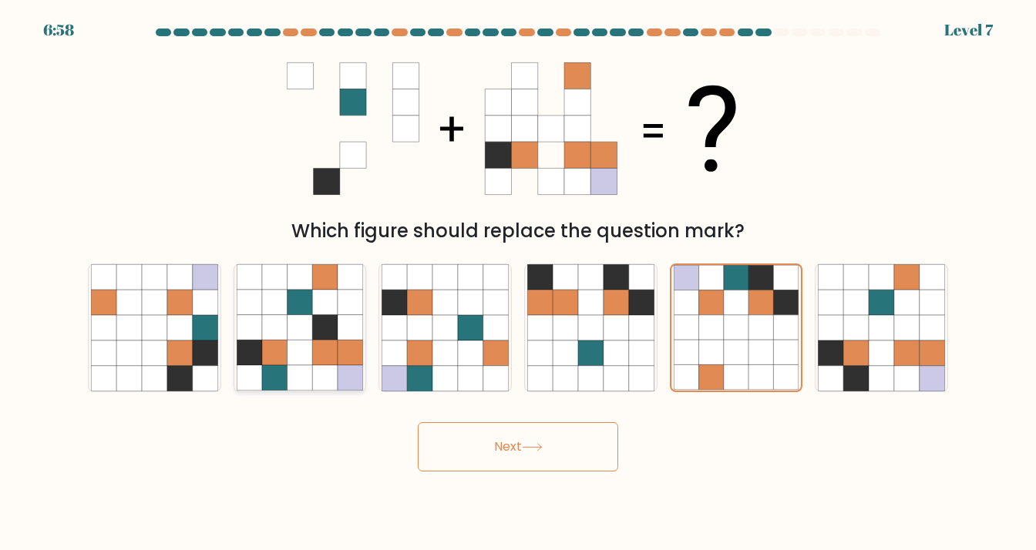
radio input "true"
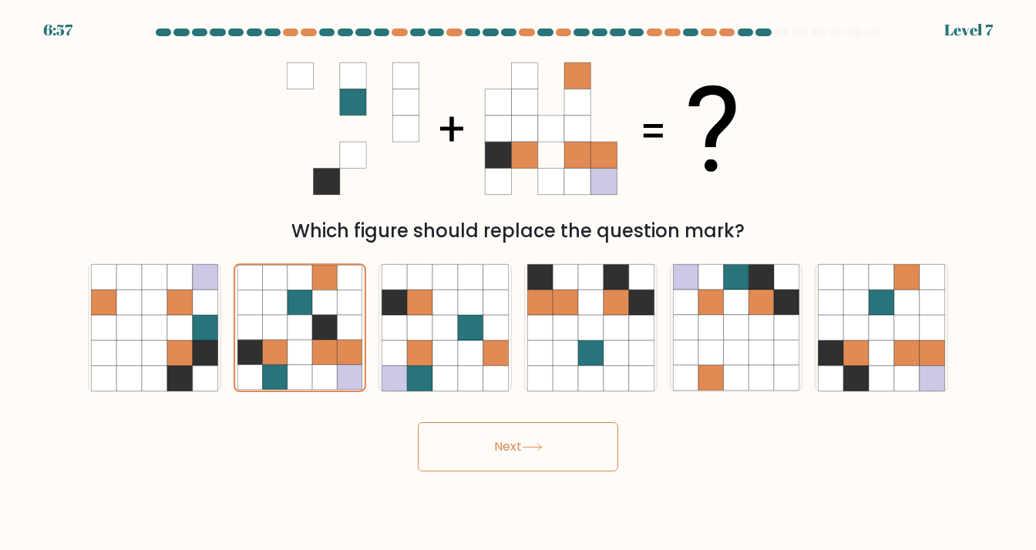
click at [460, 471] on body "6:57 Level 7" at bounding box center [518, 275] width 1036 height 550
click at [462, 459] on button "Next" at bounding box center [518, 446] width 200 height 49
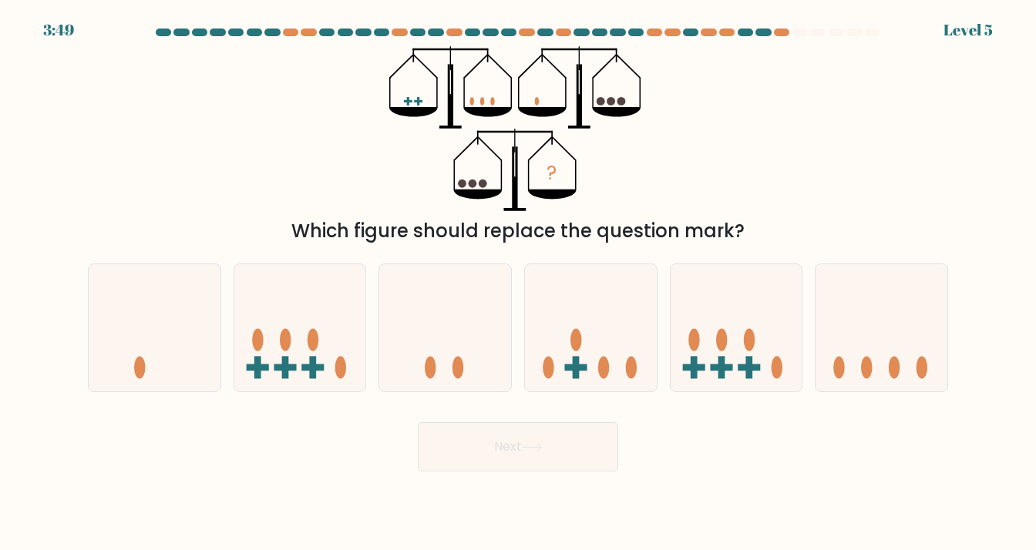
drag, startPoint x: 525, startPoint y: 368, endPoint x: 515, endPoint y: 384, distance: 18.4
click at [525, 368] on icon at bounding box center [591, 328] width 132 height 109
click at [519, 283] on input "d." at bounding box center [518, 279] width 1 height 8
radio input "true"
click at [526, 368] on icon at bounding box center [591, 328] width 130 height 108
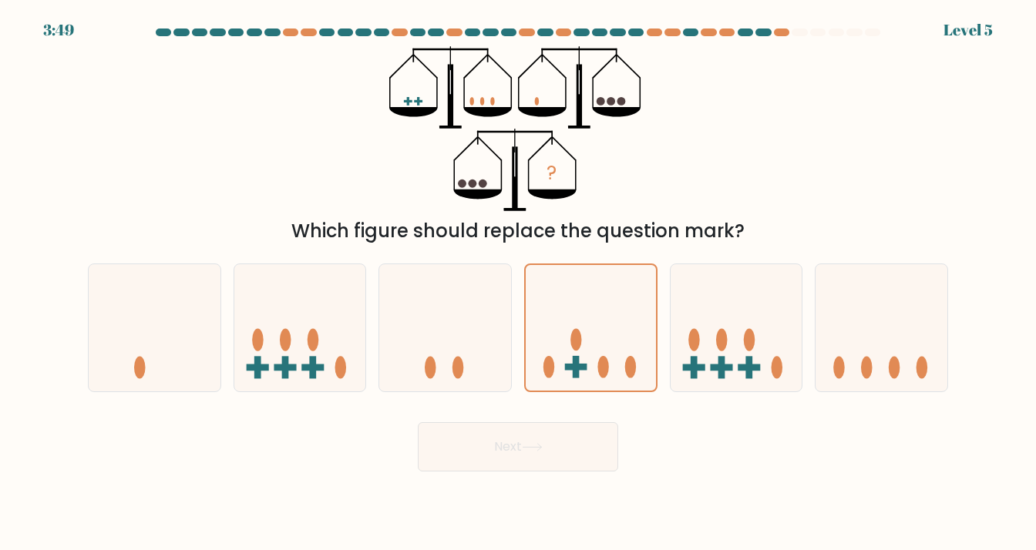
click at [519, 283] on input "d." at bounding box center [518, 279] width 1 height 8
drag, startPoint x: 789, startPoint y: 352, endPoint x: 766, endPoint y: 354, distance: 23.2
click at [788, 352] on icon at bounding box center [737, 328] width 132 height 109
click at [519, 283] on input "e." at bounding box center [518, 279] width 1 height 8
radio input "true"
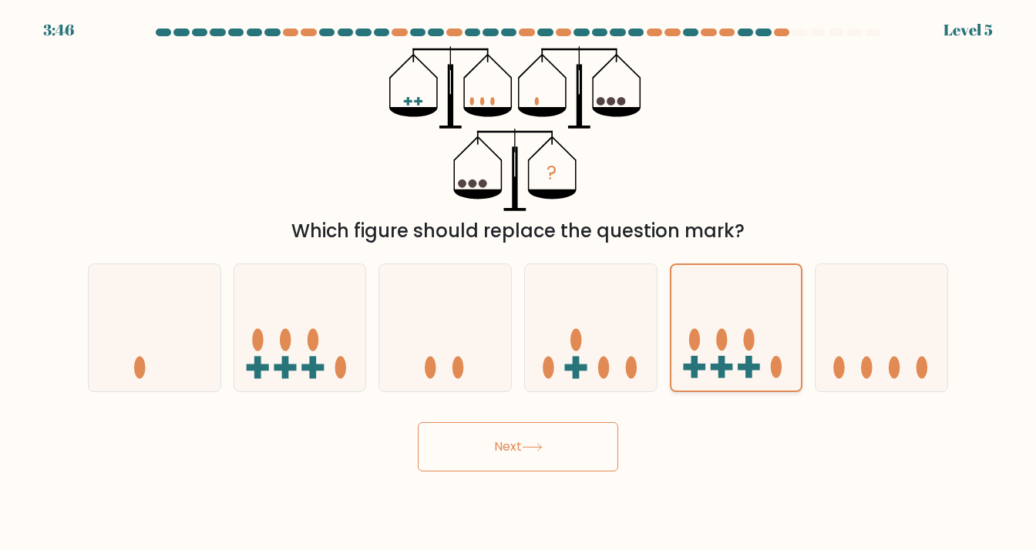
click at [784, 351] on icon at bounding box center [736, 328] width 130 height 108
click at [519, 283] on input "e." at bounding box center [518, 279] width 1 height 8
click at [566, 445] on button "Next" at bounding box center [518, 446] width 200 height 49
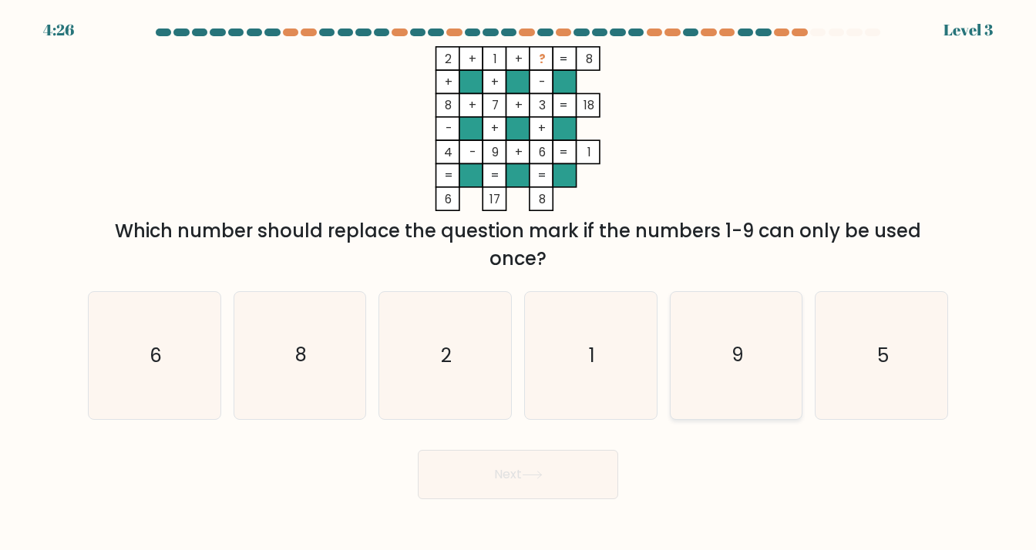
click at [766, 343] on icon "9" at bounding box center [736, 355] width 127 height 127
click at [519, 283] on input "e. 9" at bounding box center [518, 279] width 1 height 8
radio input "true"
click at [585, 493] on button "Next" at bounding box center [518, 474] width 200 height 49
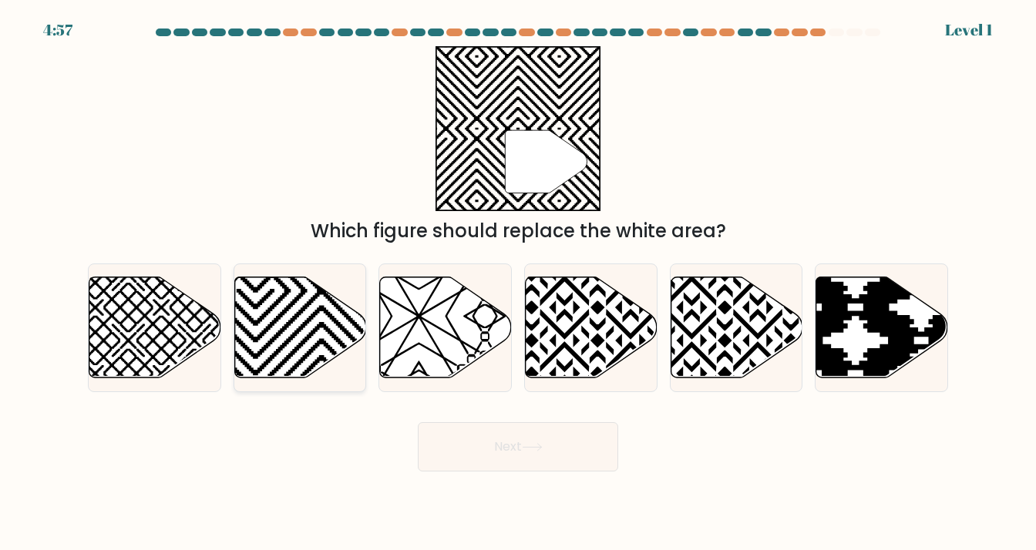
click at [349, 361] on icon at bounding box center [300, 328] width 132 height 103
click at [518, 283] on input "b." at bounding box center [518, 279] width 1 height 8
radio input "true"
click at [492, 457] on button "Next" at bounding box center [518, 446] width 200 height 49
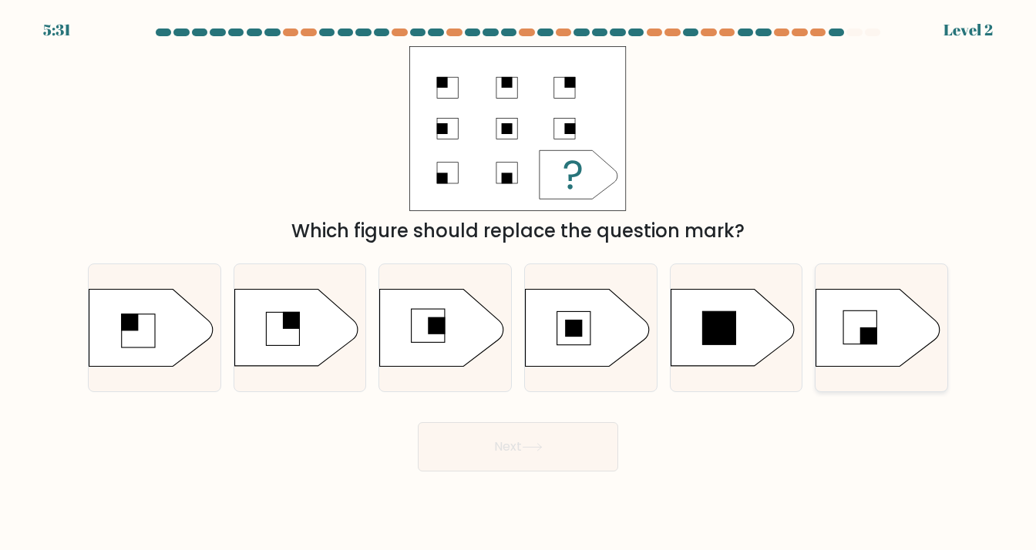
click at [917, 335] on icon at bounding box center [877, 328] width 123 height 77
click at [519, 283] on input "f." at bounding box center [518, 279] width 1 height 8
radio input "true"
click at [518, 454] on button "Next" at bounding box center [518, 446] width 200 height 49
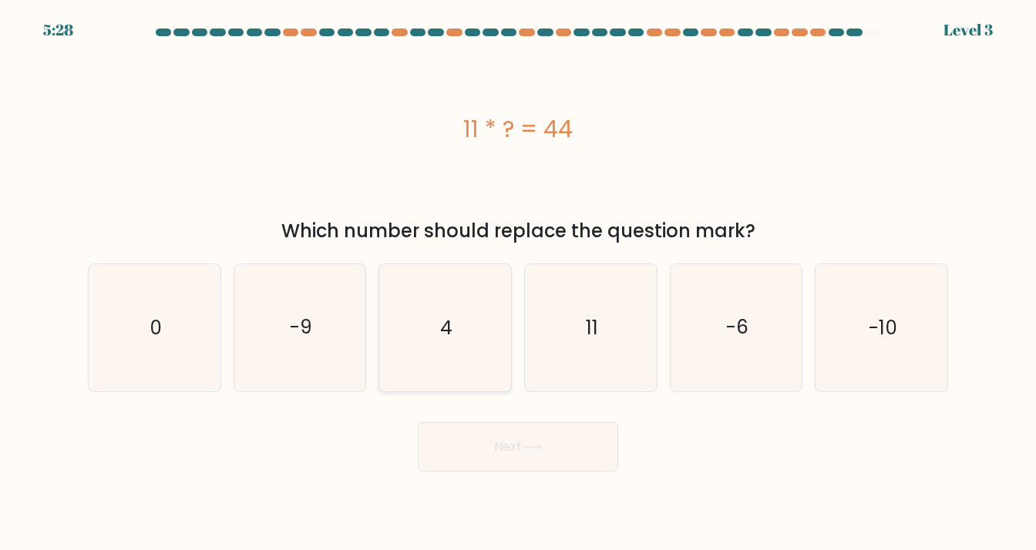
drag, startPoint x: 416, startPoint y: 344, endPoint x: 423, endPoint y: 355, distance: 13.5
click at [416, 344] on icon "4" at bounding box center [445, 327] width 127 height 127
click at [518, 283] on input "c. 4" at bounding box center [518, 279] width 1 height 8
radio input "true"
click at [499, 457] on button "Next" at bounding box center [518, 446] width 200 height 49
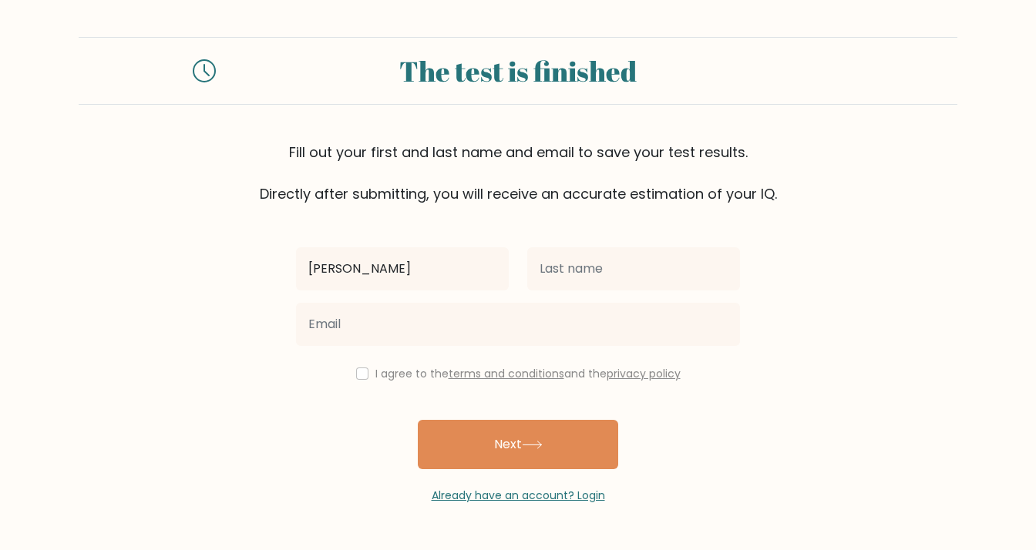
type input "[PERSON_NAME]"
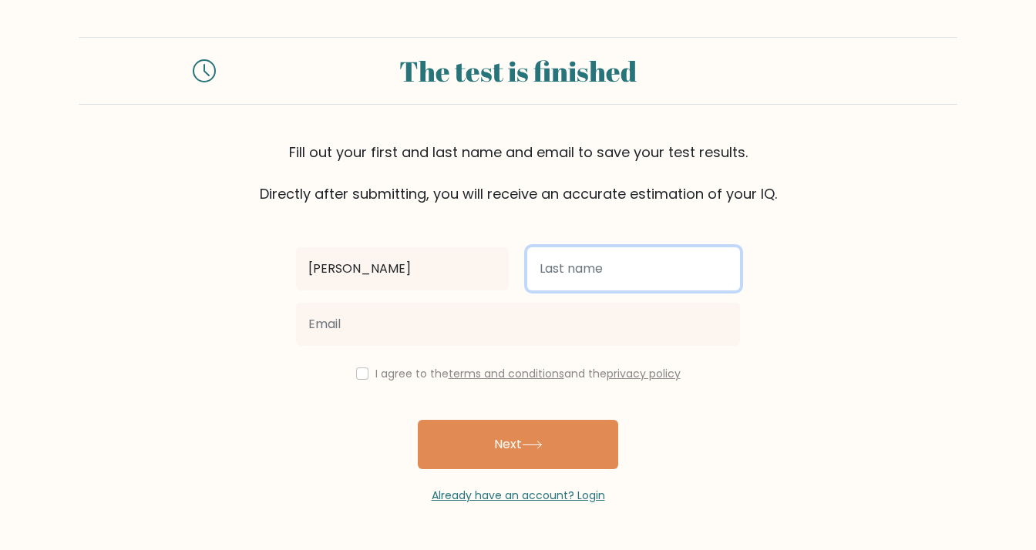
click at [547, 286] on input "text" at bounding box center [633, 268] width 213 height 43
type input "[PERSON_NAME]"
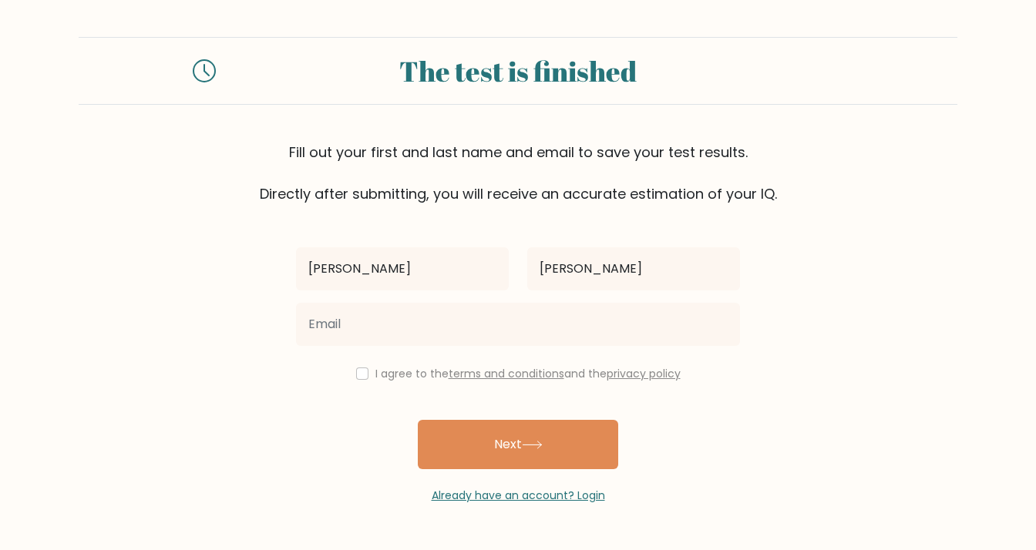
click at [570, 348] on div at bounding box center [518, 324] width 462 height 55
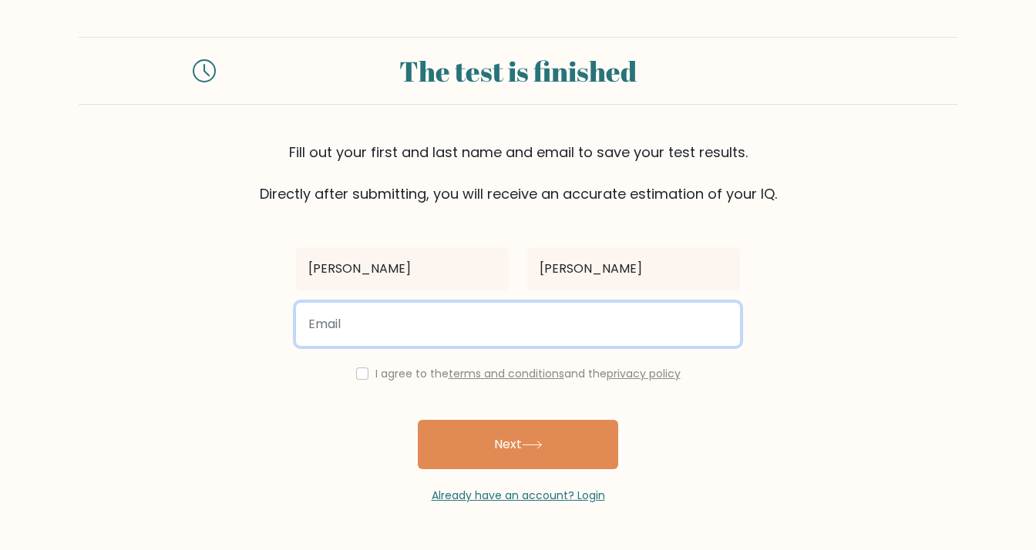
click at [591, 324] on input "email" at bounding box center [518, 324] width 444 height 43
click at [318, 321] on input "Migiegabrielr@gmail.com" at bounding box center [518, 324] width 444 height 43
type input "migiegabrielr@gmail.com"
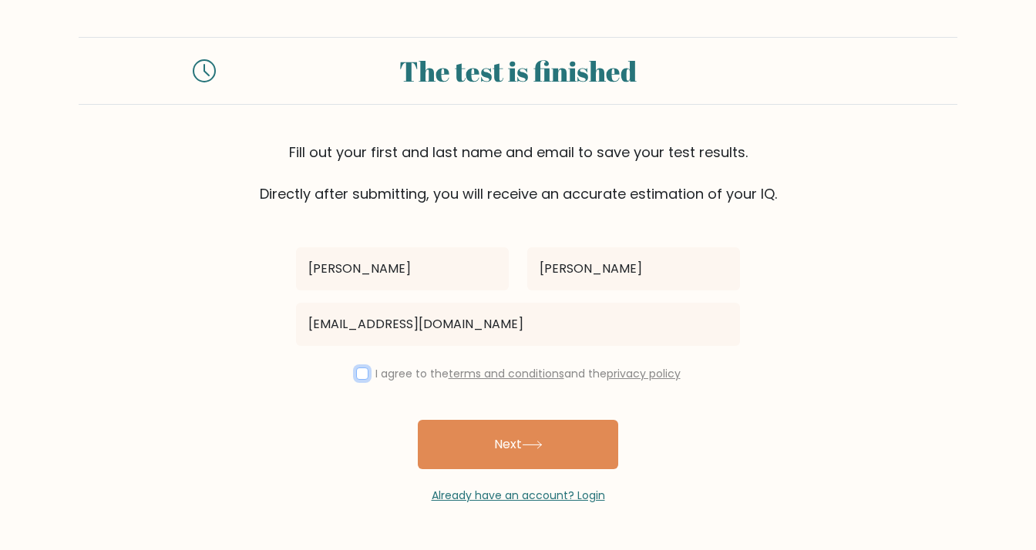
click at [356, 372] on input "checkbox" at bounding box center [362, 374] width 12 height 12
checkbox input "true"
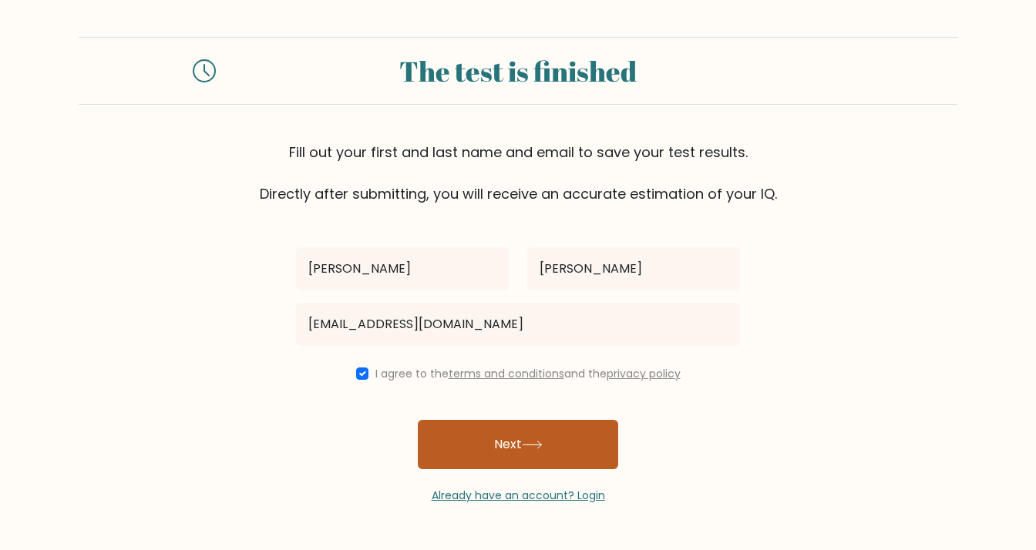
click at [487, 451] on button "Next" at bounding box center [518, 444] width 200 height 49
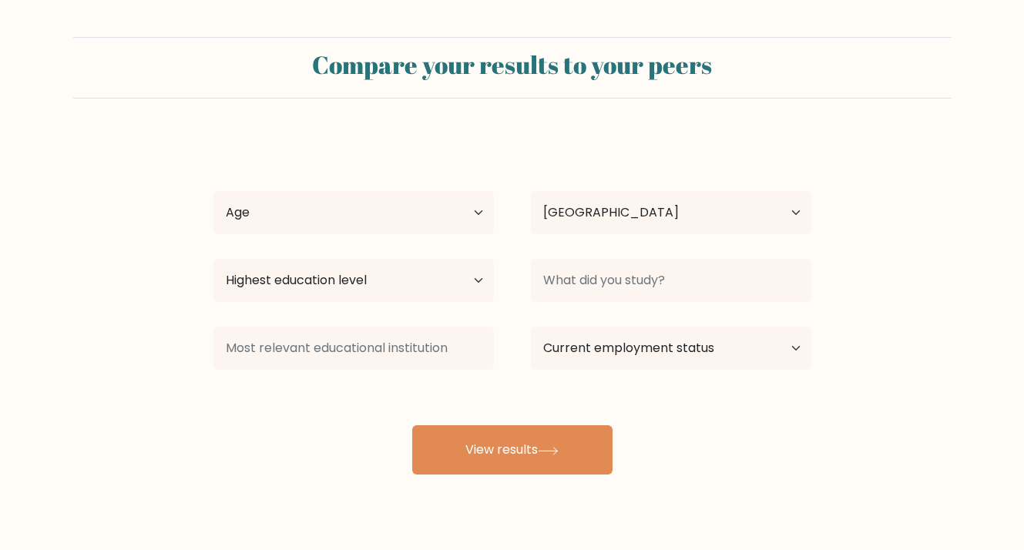
select select "PH"
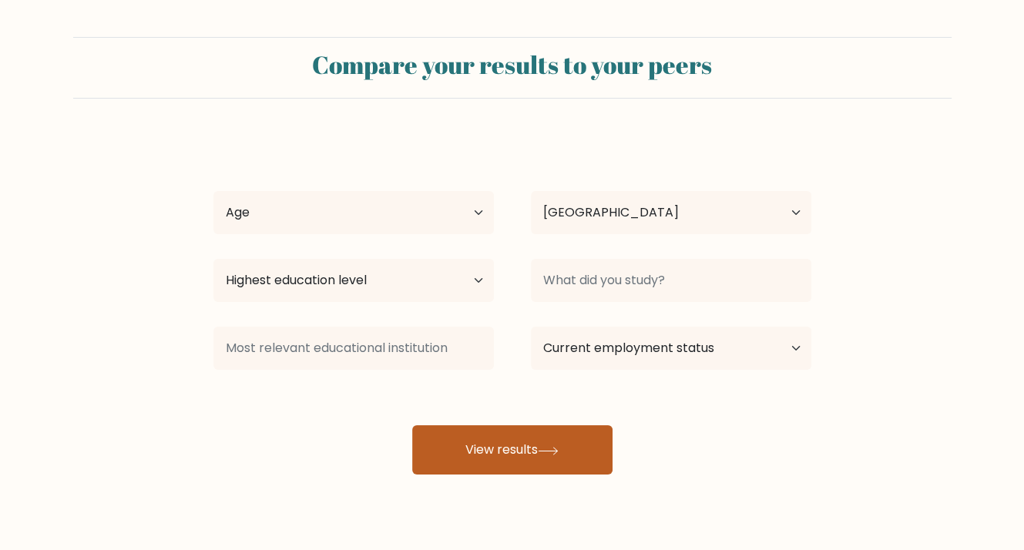
click at [519, 440] on button "View results" at bounding box center [512, 449] width 200 height 49
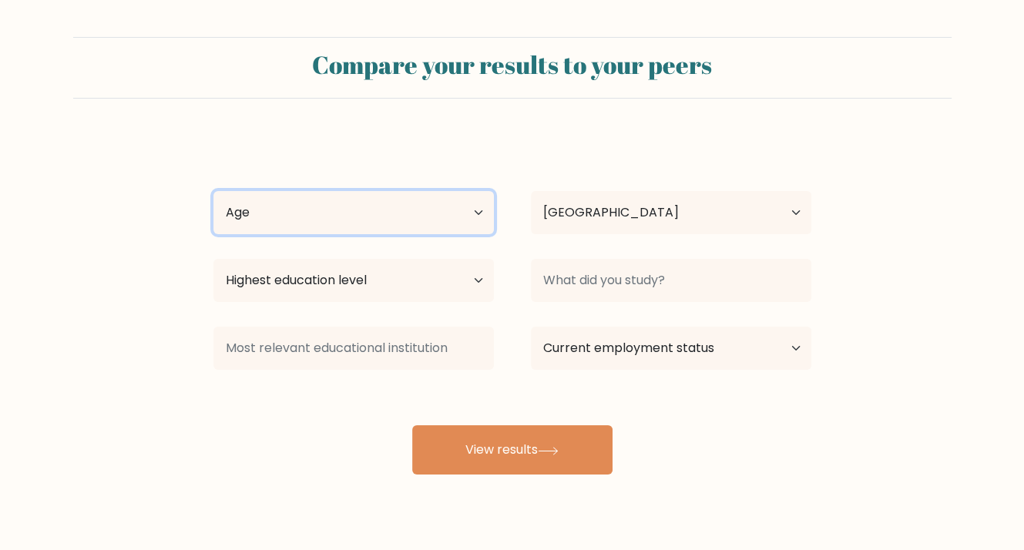
click at [469, 216] on select "Age Under [DEMOGRAPHIC_DATA] [DEMOGRAPHIC_DATA] [DEMOGRAPHIC_DATA] [DEMOGRAPHIC…" at bounding box center [353, 212] width 281 height 43
select select "18_24"
click at [213, 191] on select "Age Under [DEMOGRAPHIC_DATA] [DEMOGRAPHIC_DATA] [DEMOGRAPHIC_DATA] [DEMOGRAPHIC…" at bounding box center [353, 212] width 281 height 43
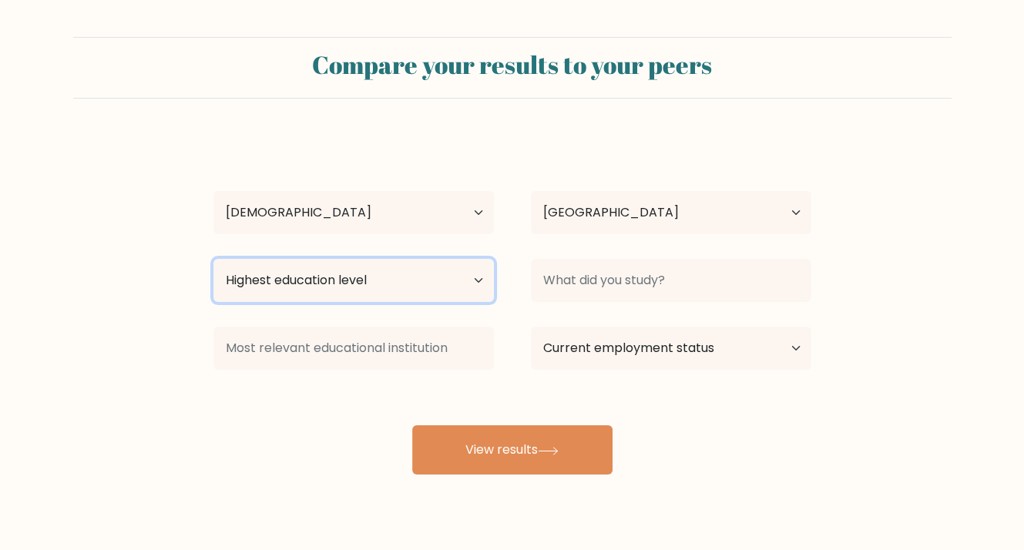
click at [459, 284] on select "Highest education level No schooling Primary Lower Secondary Upper Secondary Oc…" at bounding box center [353, 280] width 281 height 43
select select "occupation_specific"
click at [213, 259] on select "Highest education level No schooling Primary Lower Secondary Upper Secondary Oc…" at bounding box center [353, 280] width 281 height 43
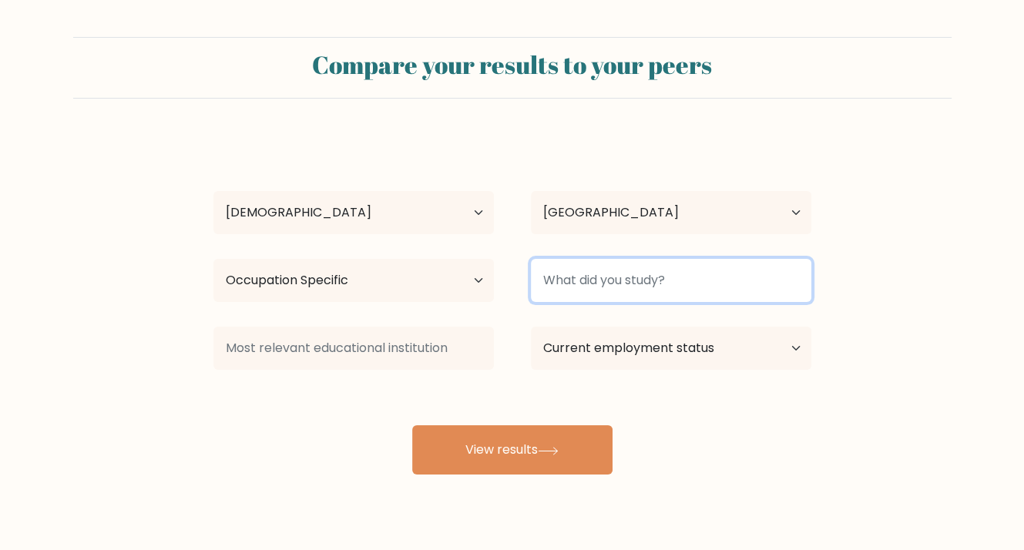
click at [544, 262] on input at bounding box center [671, 280] width 281 height 43
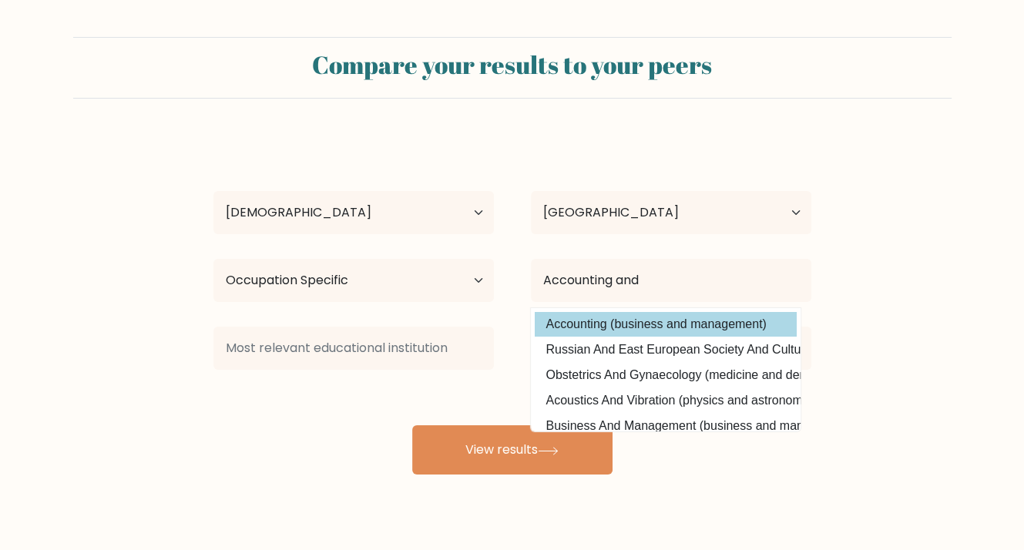
click at [584, 317] on option "Accounting (business and management)" at bounding box center [666, 324] width 262 height 25
type input "Accounting"
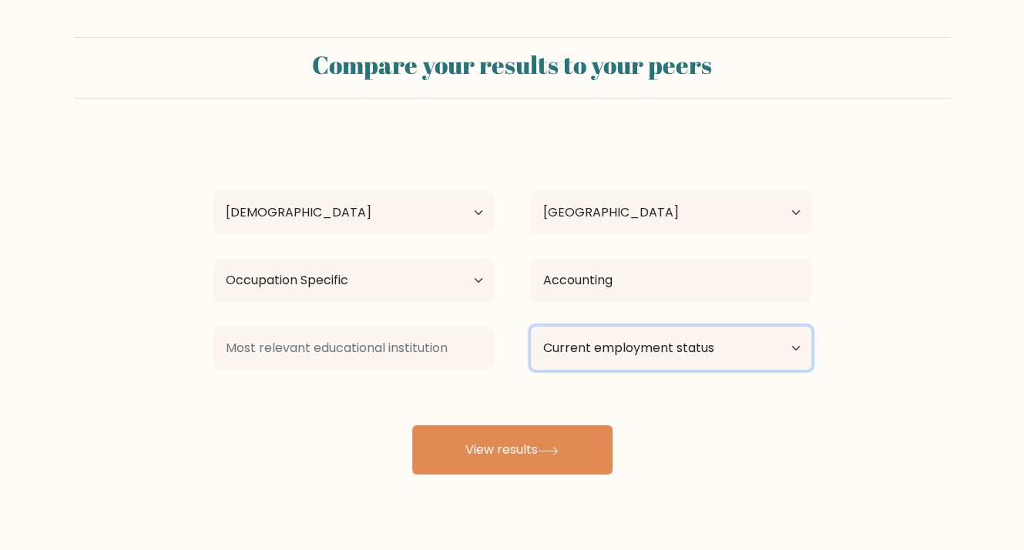
click at [620, 345] on select "Current employment status Employed Student Retired Other / prefer not to answer" at bounding box center [671, 348] width 281 height 43
select select "other"
click at [531, 327] on select "Current employment status Employed Student Retired Other / prefer not to answer" at bounding box center [671, 348] width 281 height 43
click at [643, 357] on select "Current employment status Employed Student Retired Other / prefer not to answer" at bounding box center [671, 348] width 281 height 43
click at [531, 327] on select "Current employment status Employed Student Retired Other / prefer not to answer" at bounding box center [671, 348] width 281 height 43
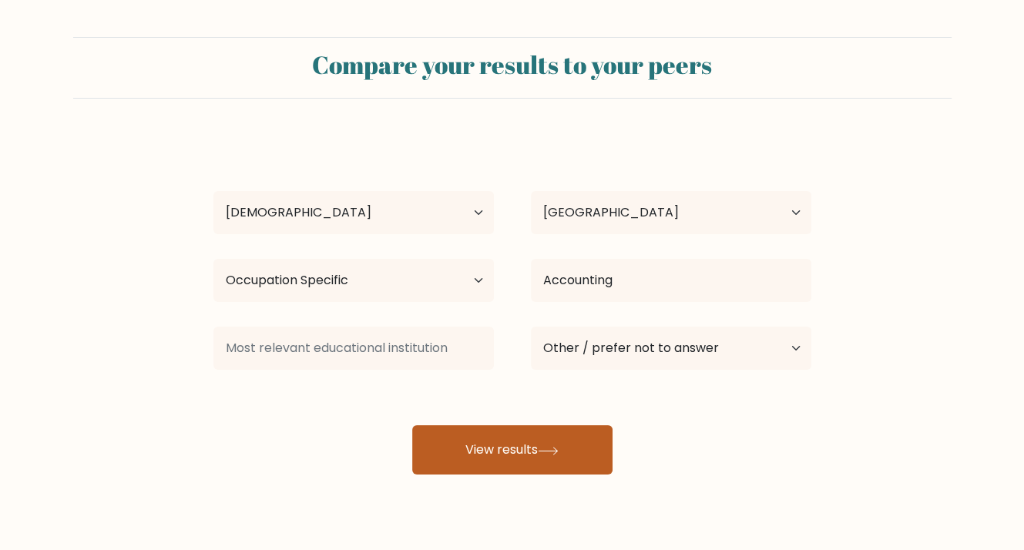
click at [556, 450] on icon at bounding box center [548, 451] width 21 height 8
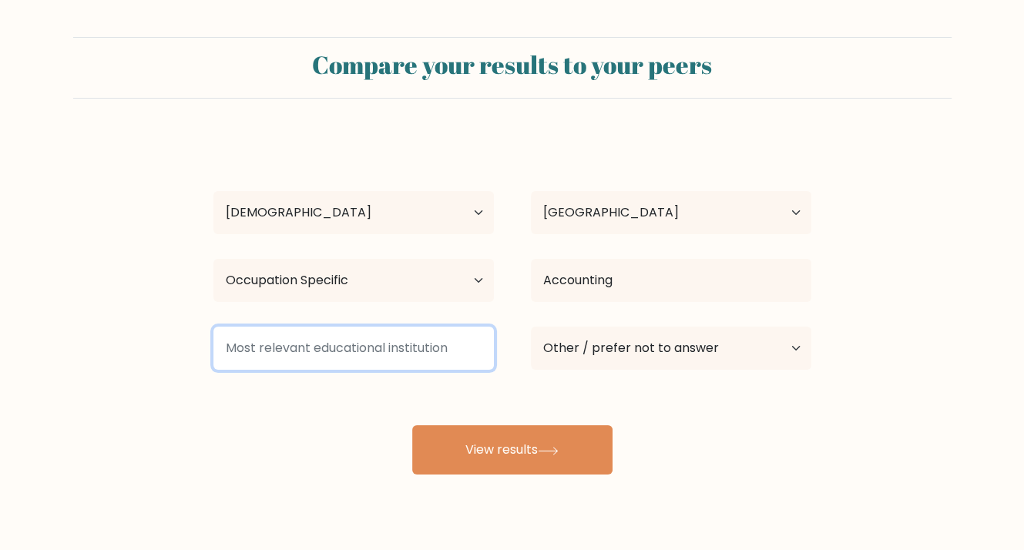
click at [403, 351] on input at bounding box center [353, 348] width 281 height 43
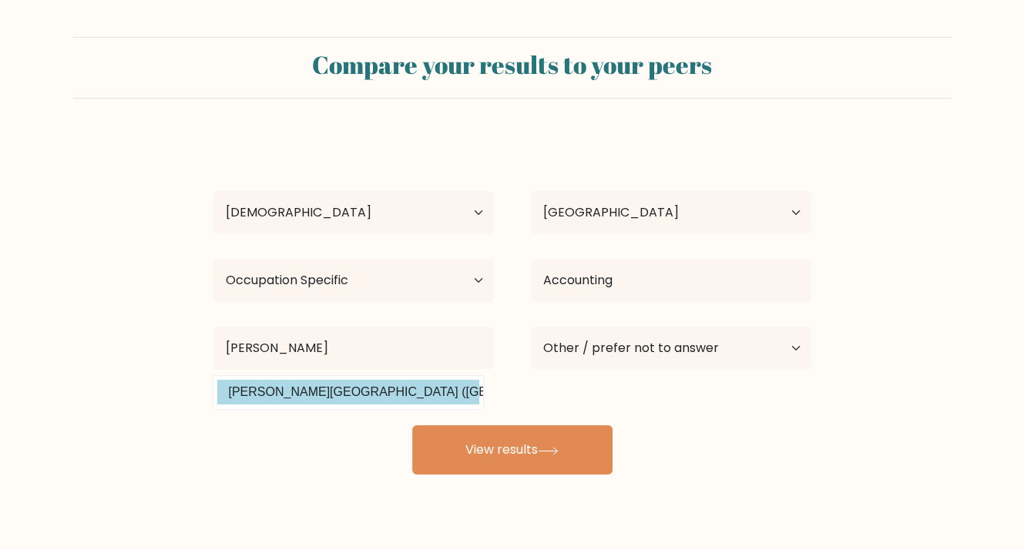
click at [374, 388] on option "Arellano University (Philippines)" at bounding box center [348, 392] width 262 height 25
type input "[PERSON_NAME][GEOGRAPHIC_DATA]"
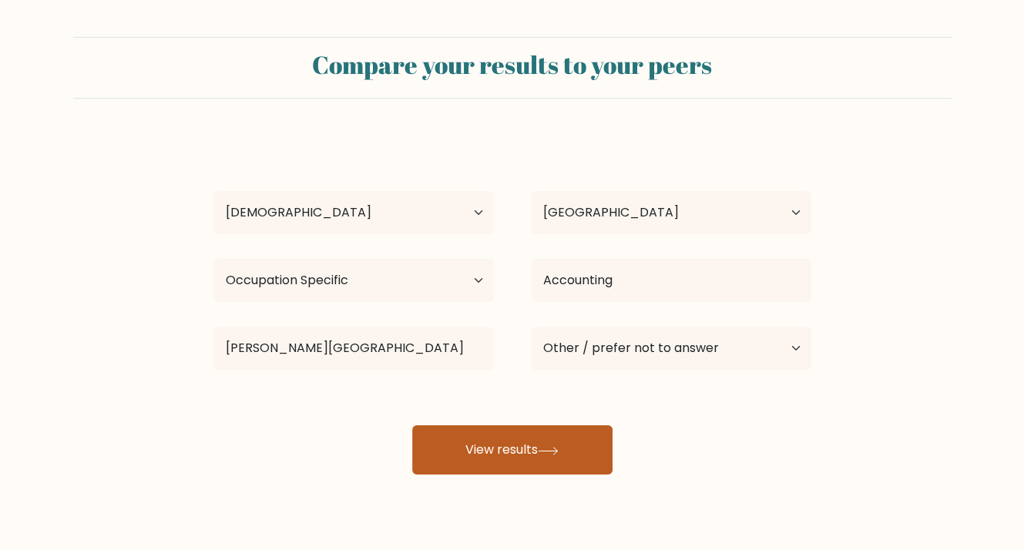
click at [499, 452] on button "View results" at bounding box center [512, 449] width 200 height 49
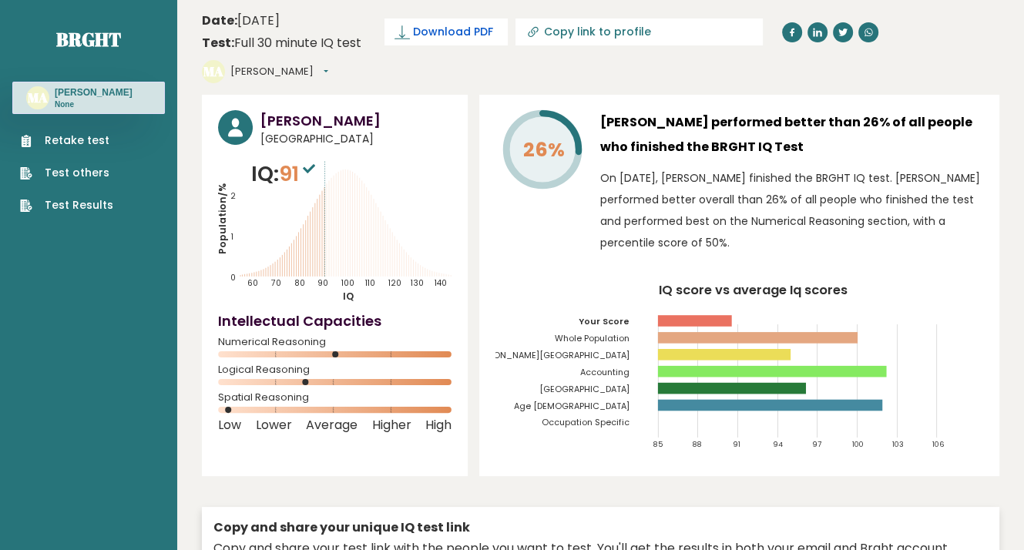
click at [445, 25] on span "Download PDF" at bounding box center [453, 32] width 80 height 16
